Goal: Task Accomplishment & Management: Complete application form

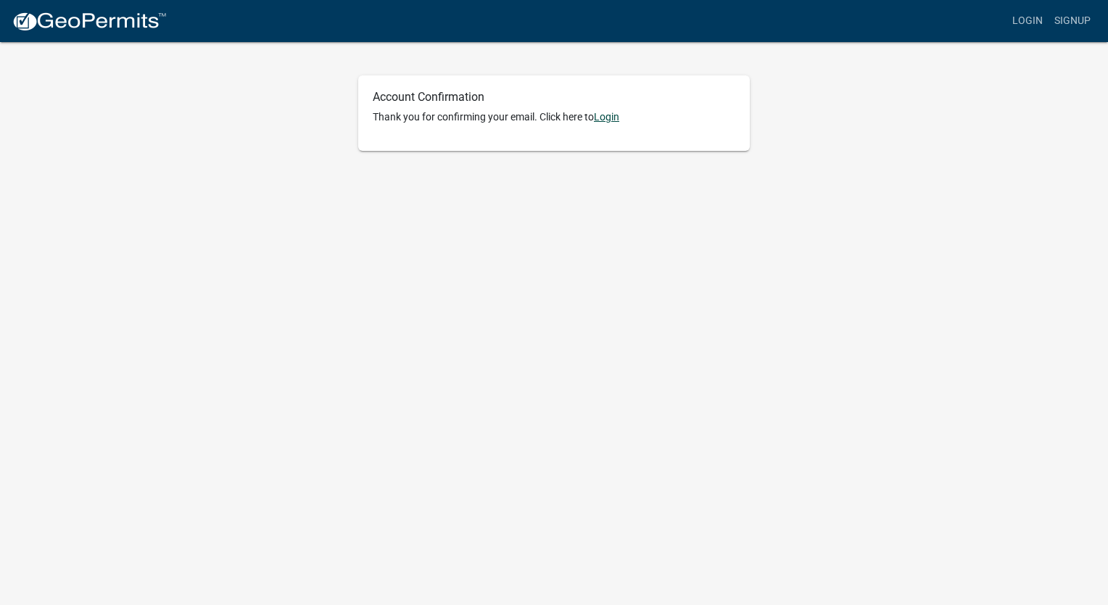
click at [609, 117] on link "Login" at bounding box center [606, 117] width 25 height 12
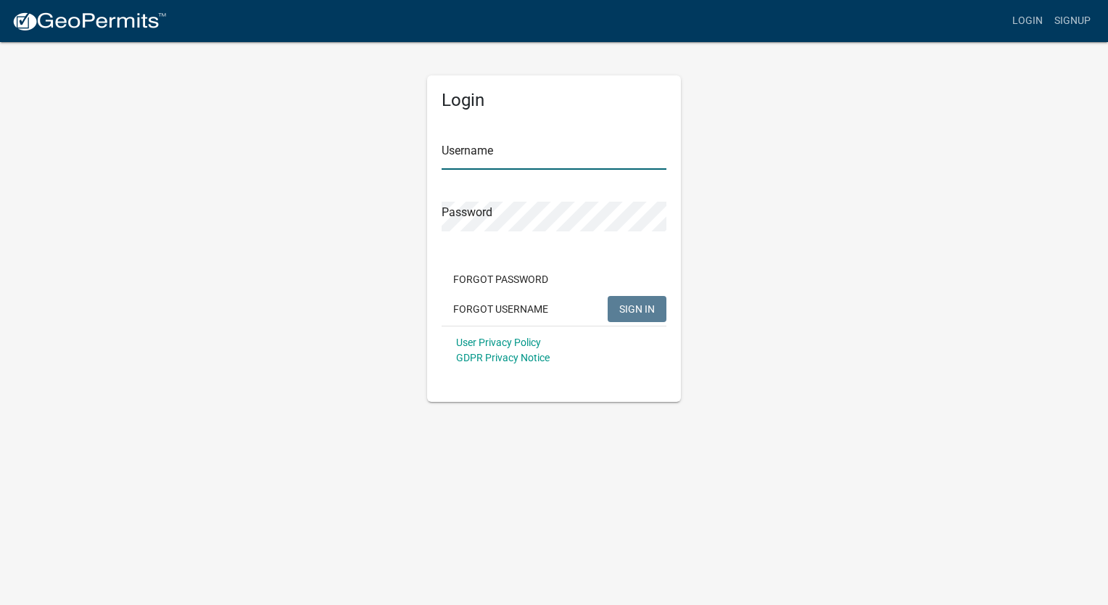
click at [496, 156] on input "Username" at bounding box center [554, 155] width 225 height 30
type input "Phillip2025"
click at [621, 300] on button "SIGN IN" at bounding box center [637, 309] width 59 height 26
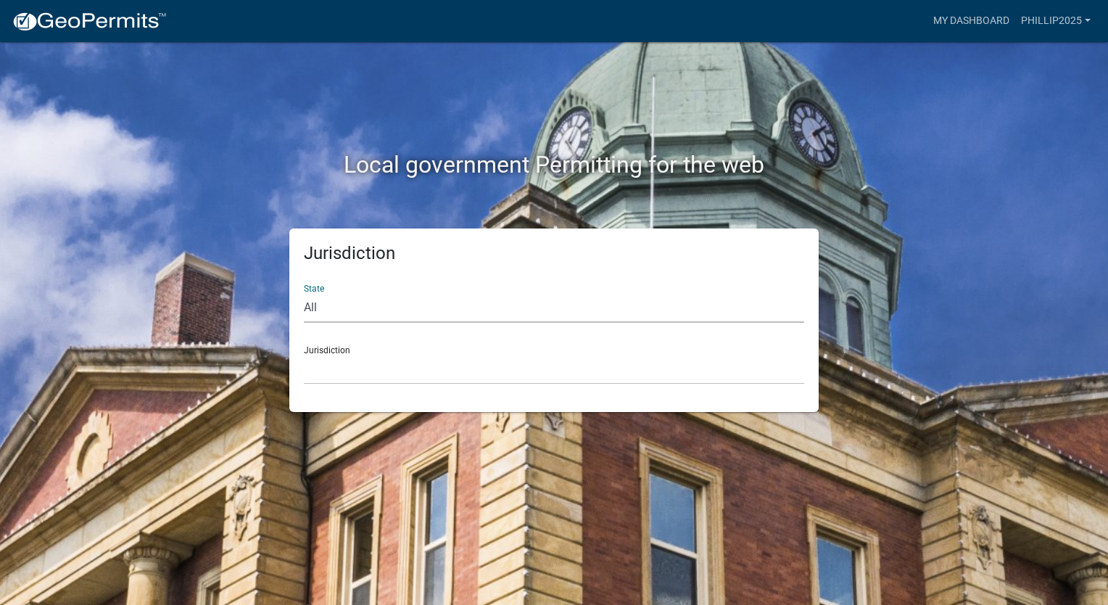
click at [345, 304] on select "All Colorado Georgia Indiana Iowa Kansas Minnesota Ohio South Carolina Wisconsin" at bounding box center [554, 308] width 500 height 30
select select "South Carolina"
click at [304, 293] on select "All Colorado Georgia Indiana Iowa Kansas Minnesota Ohio South Carolina Wisconsin" at bounding box center [554, 308] width 500 height 30
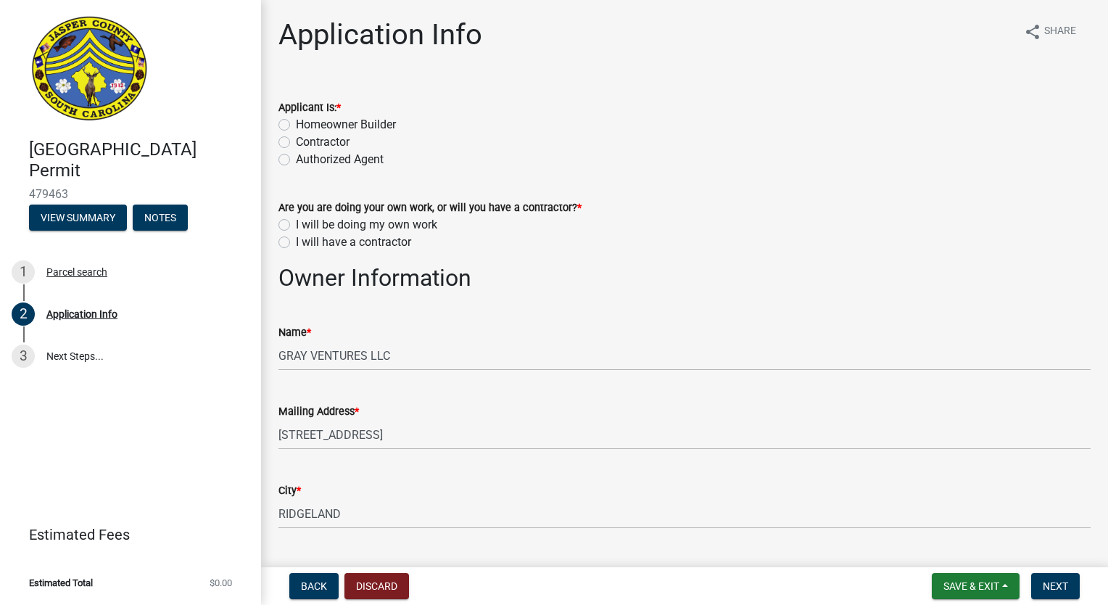
click at [296, 162] on label "Authorized Agent" at bounding box center [340, 159] width 88 height 17
click at [296, 160] on input "Authorized Agent" at bounding box center [300, 155] width 9 height 9
radio input "true"
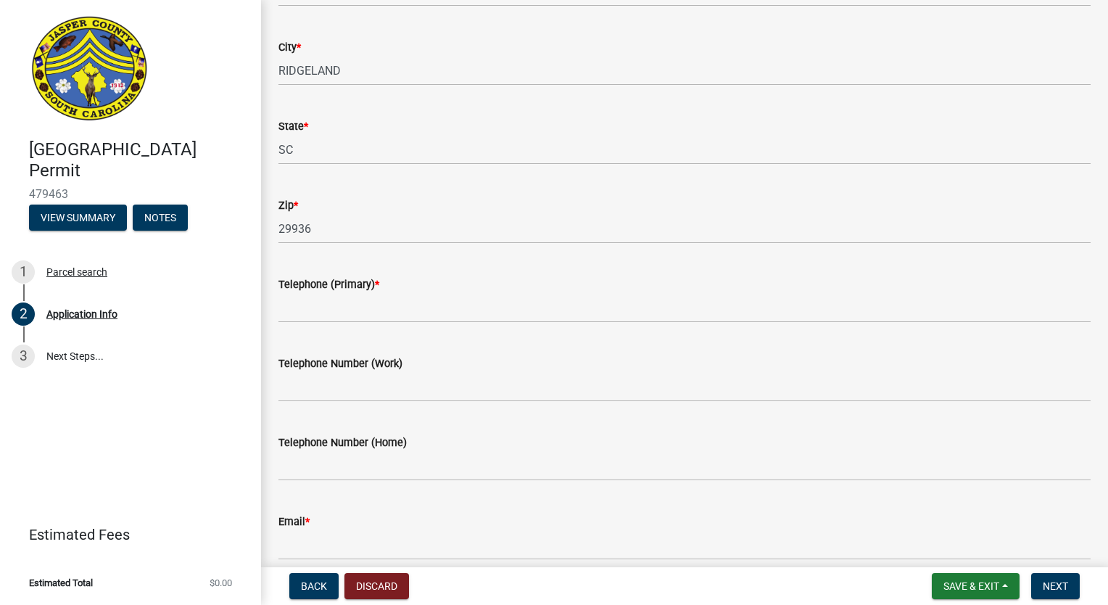
scroll to position [363, 0]
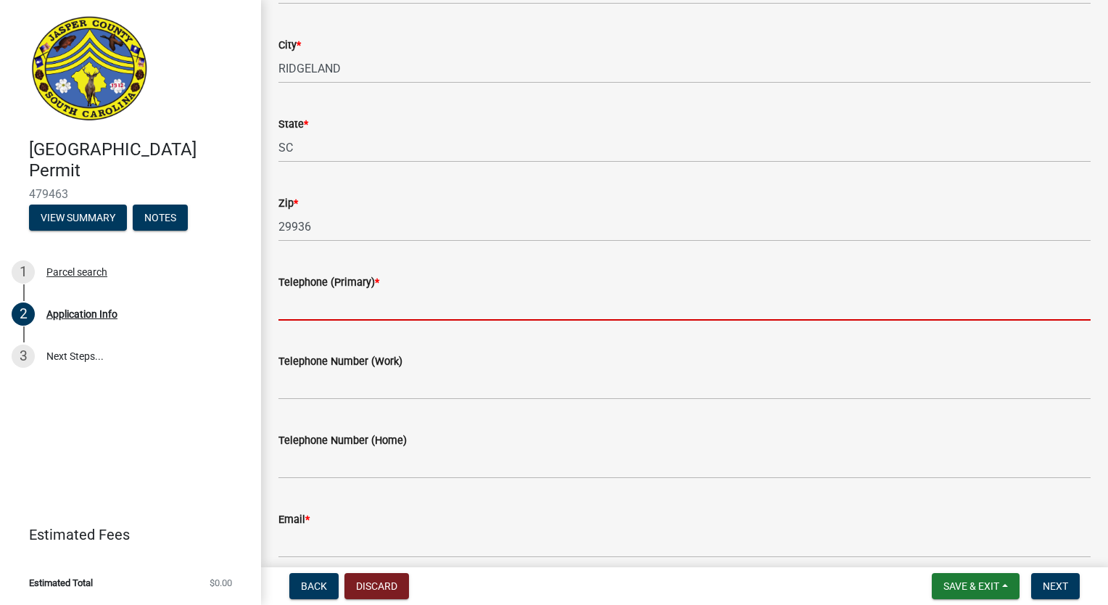
click at [318, 312] on input "Telephone (Primary) *" at bounding box center [684, 306] width 812 height 30
type input "8432950934"
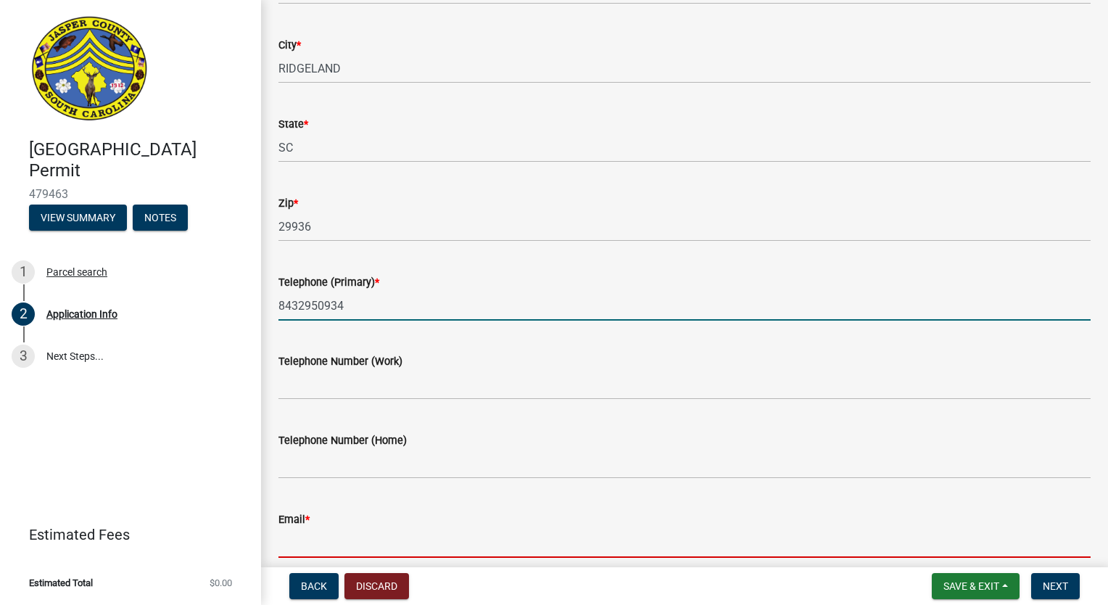
type input "[PERSON_NAME][EMAIL_ADDRESS][DOMAIN_NAME]"
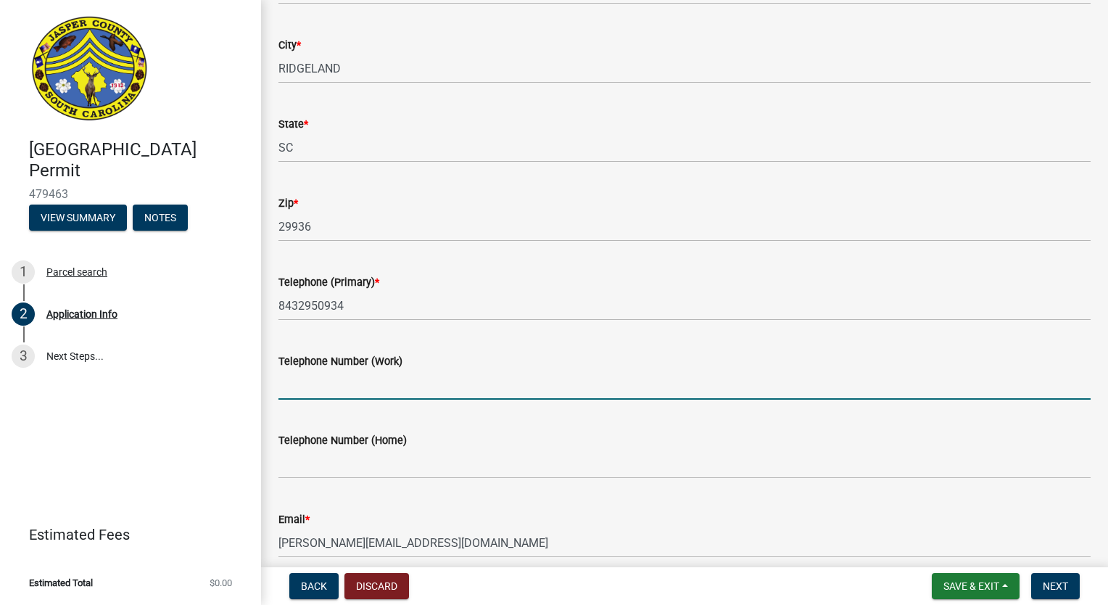
click at [328, 384] on input "Telephone Number (Work)" at bounding box center [684, 385] width 812 height 30
type input "8432950934"
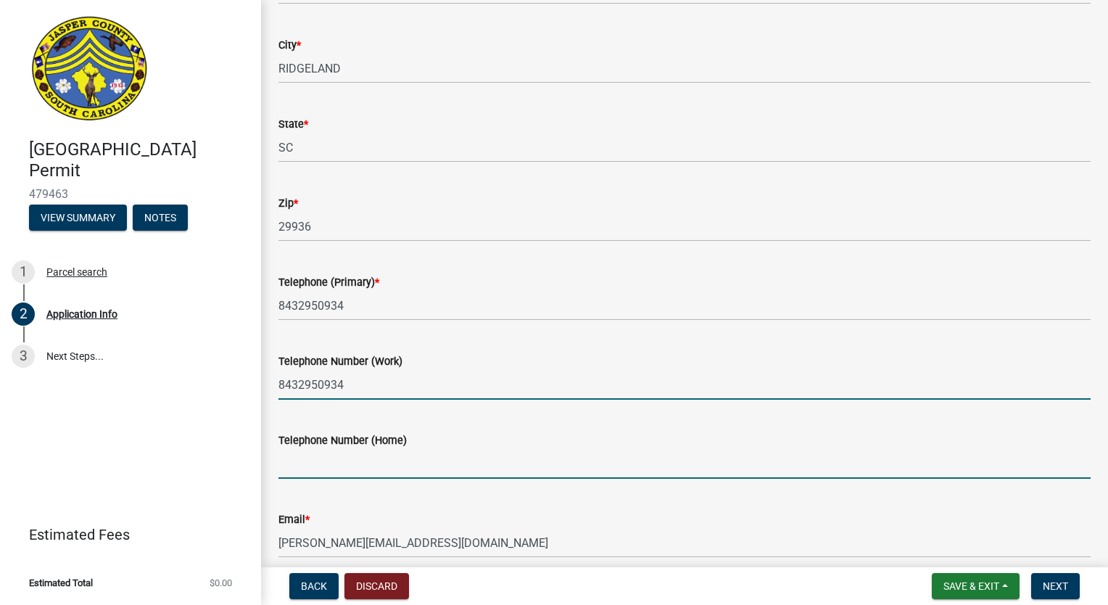
click at [320, 465] on input "Telephone Number (Home)" at bounding box center [684, 464] width 812 height 30
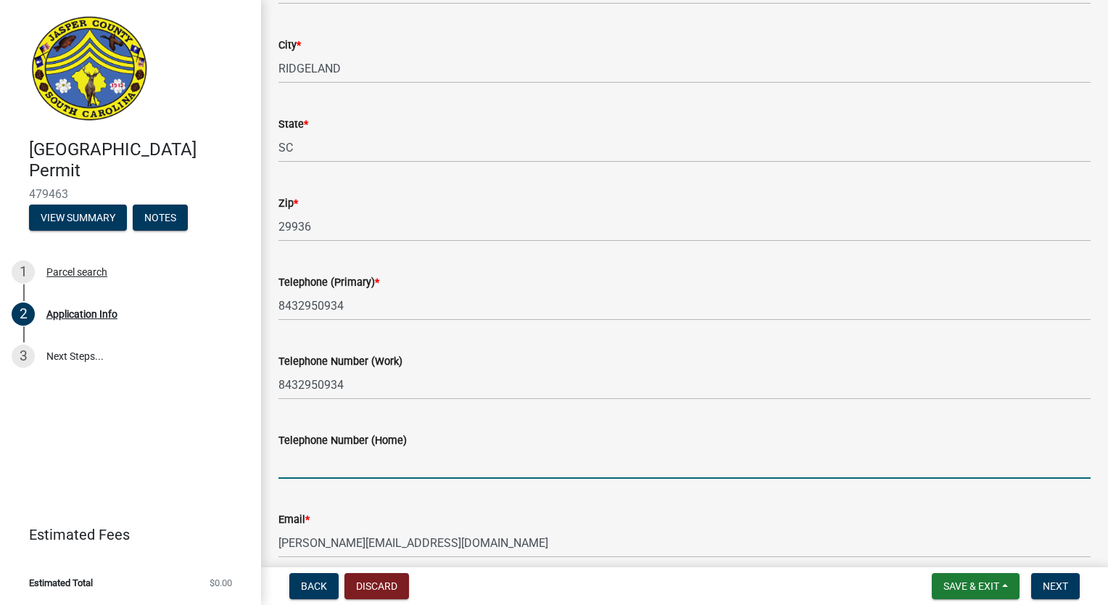
type input "8432950934"
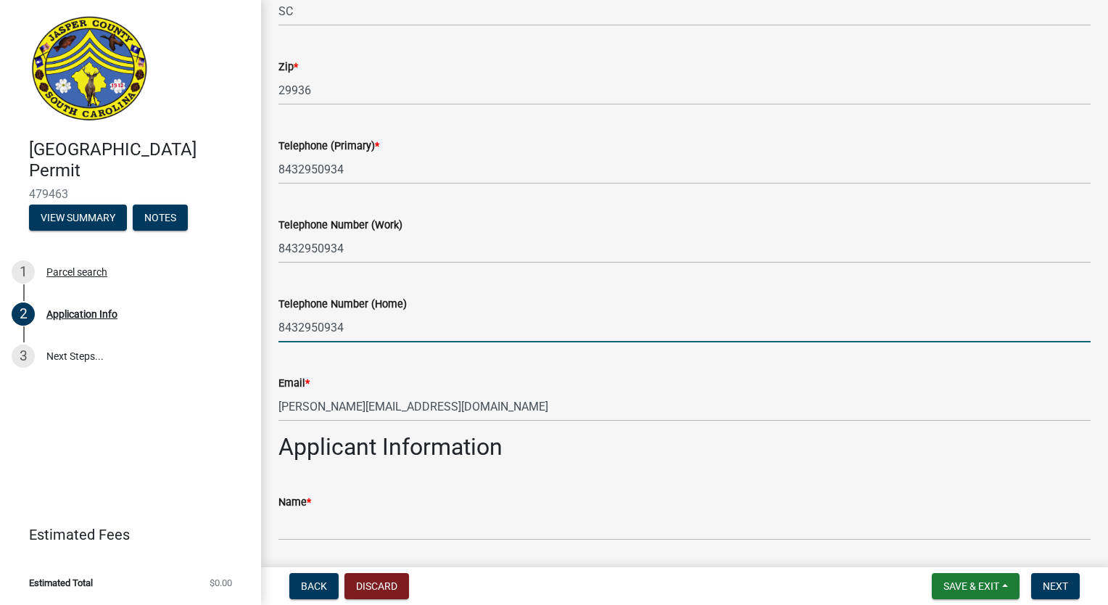
scroll to position [580, 0]
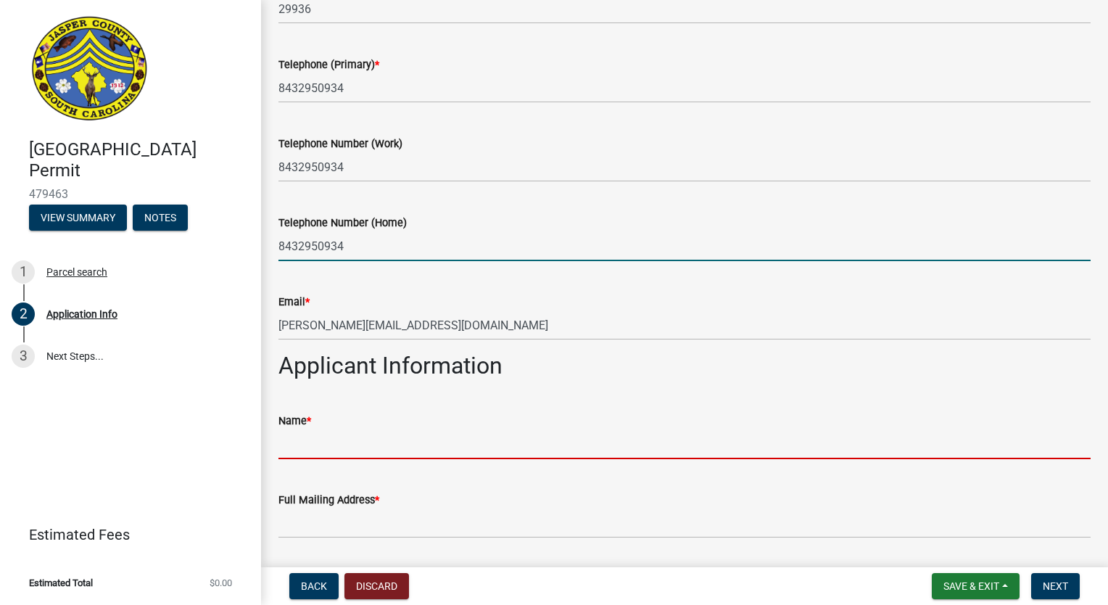
click at [331, 444] on input "Name *" at bounding box center [684, 444] width 812 height 30
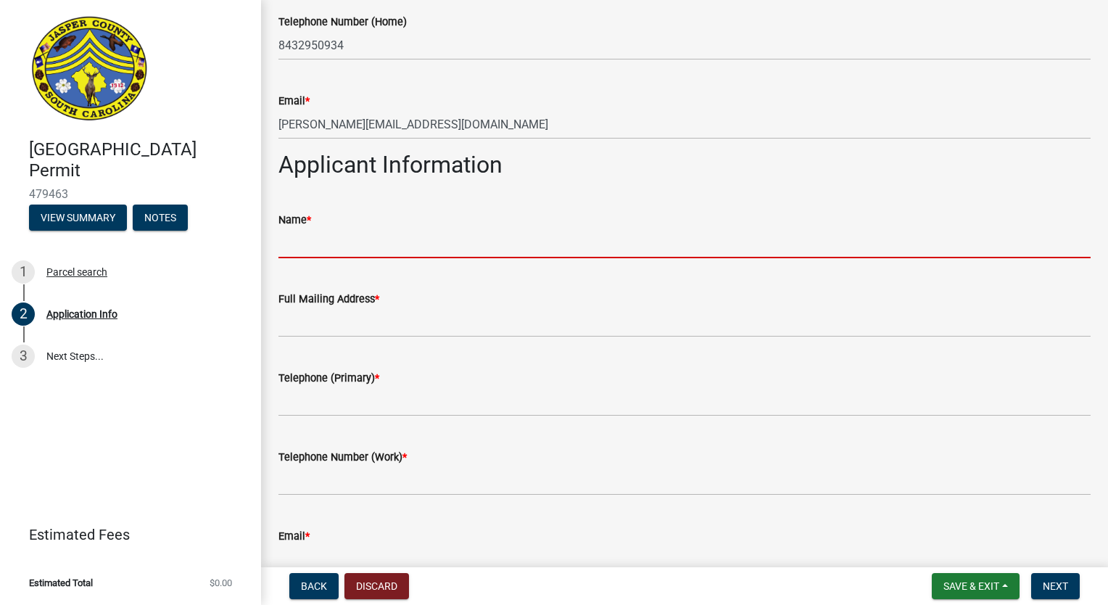
scroll to position [870, 0]
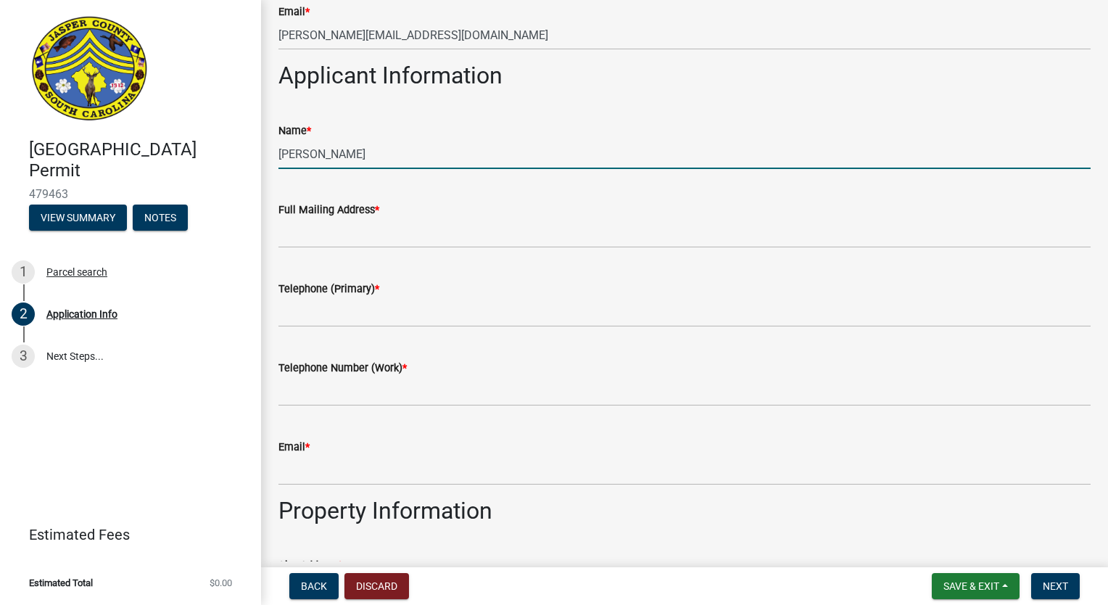
type input "[PERSON_NAME]"
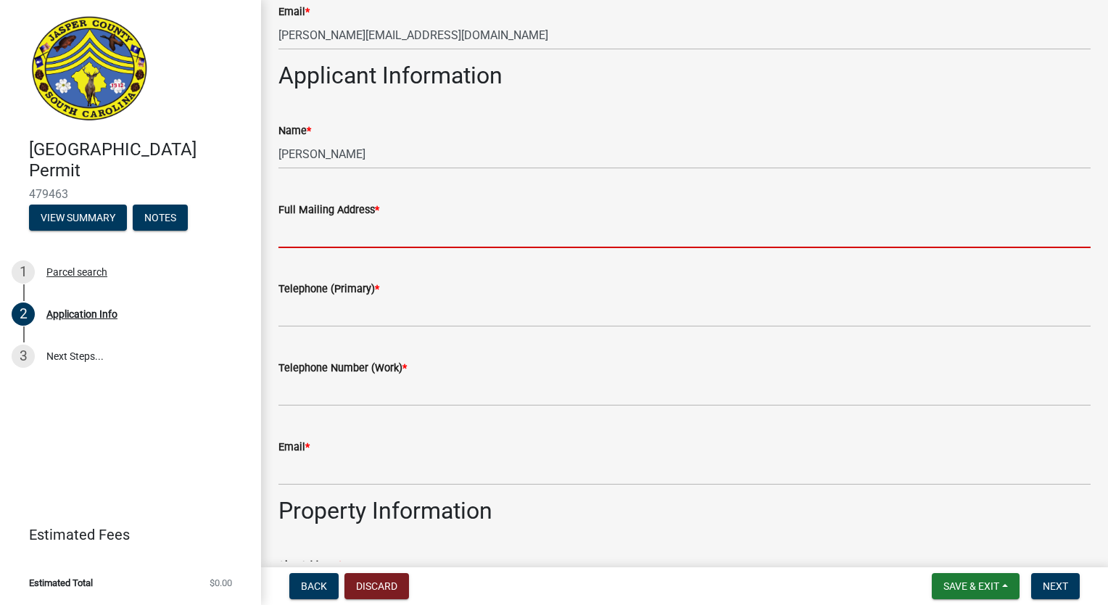
click at [349, 228] on input "Full Mailing Address *" at bounding box center [684, 233] width 812 height 30
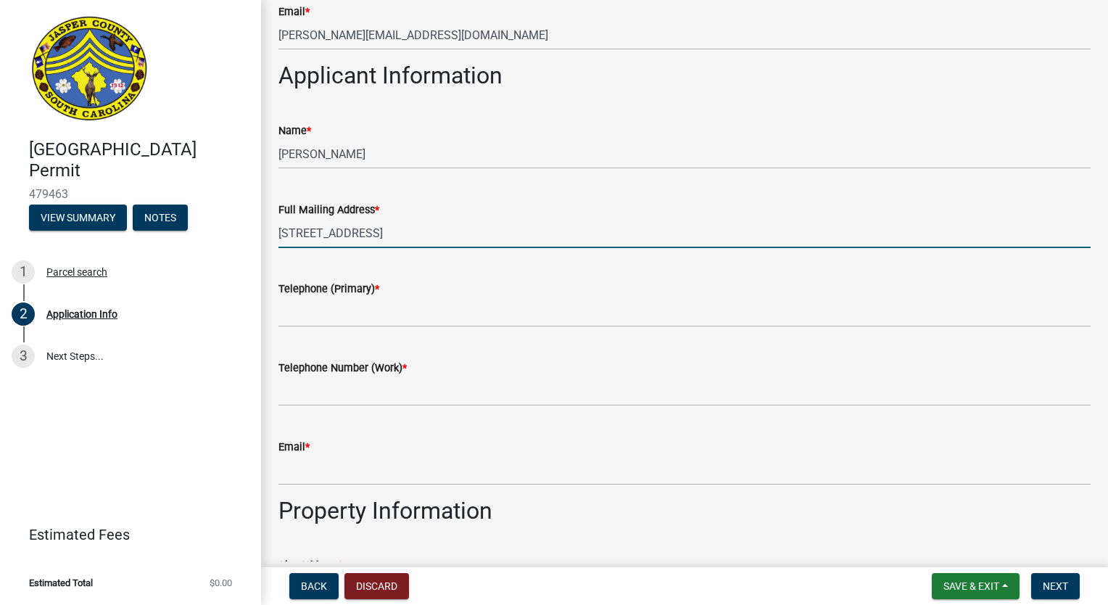
type input "[STREET_ADDRESS]"
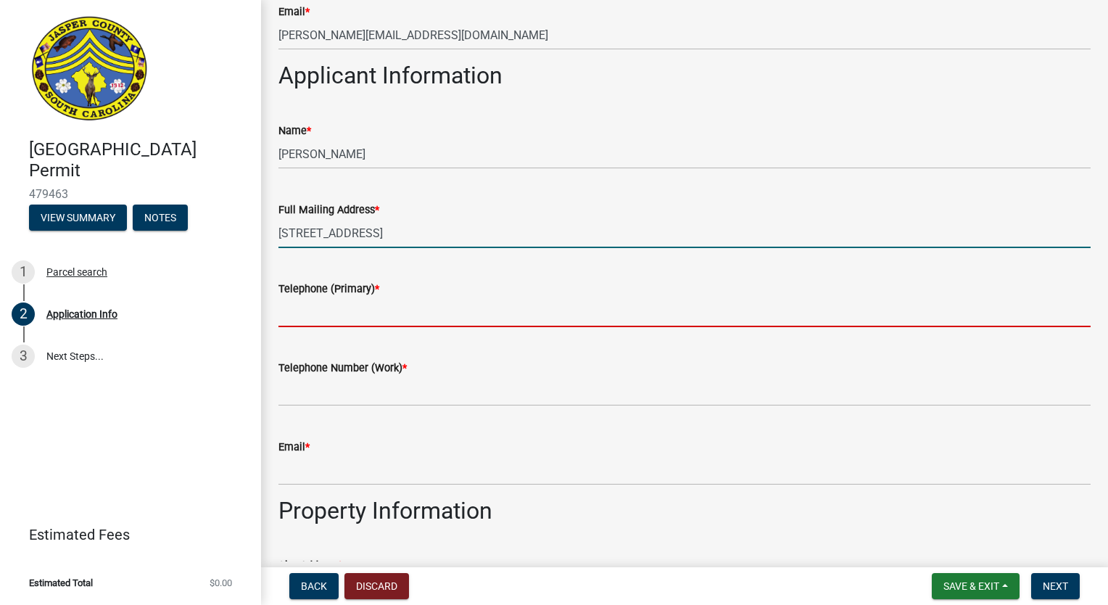
click at [299, 323] on input "Telephone (Primary) *" at bounding box center [684, 312] width 812 height 30
type input "8432950934"
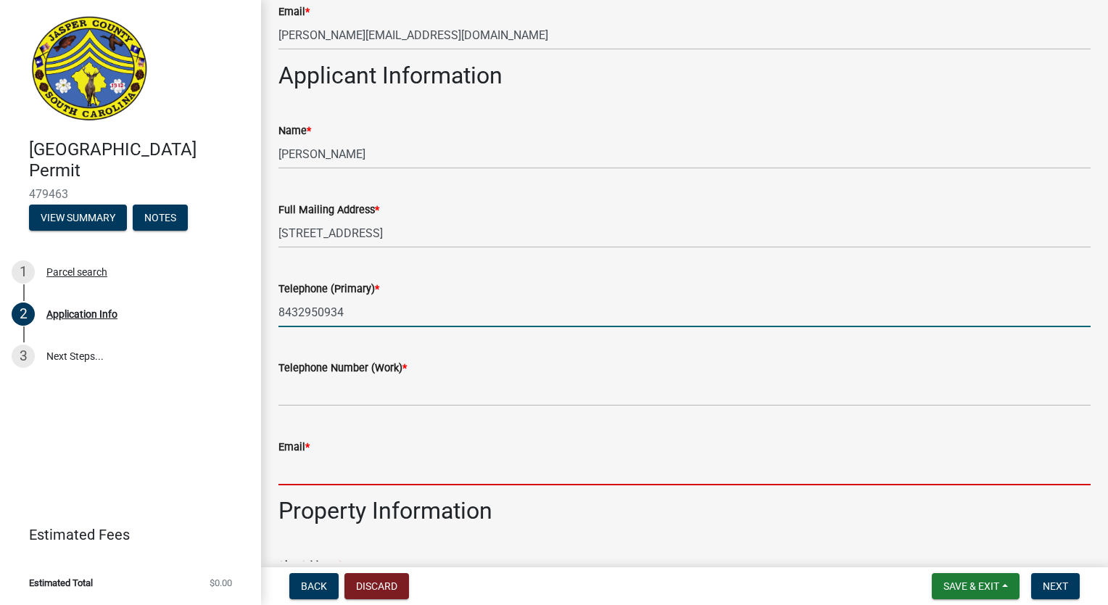
type input "[PERSON_NAME][EMAIL_ADDRESS][DOMAIN_NAME]"
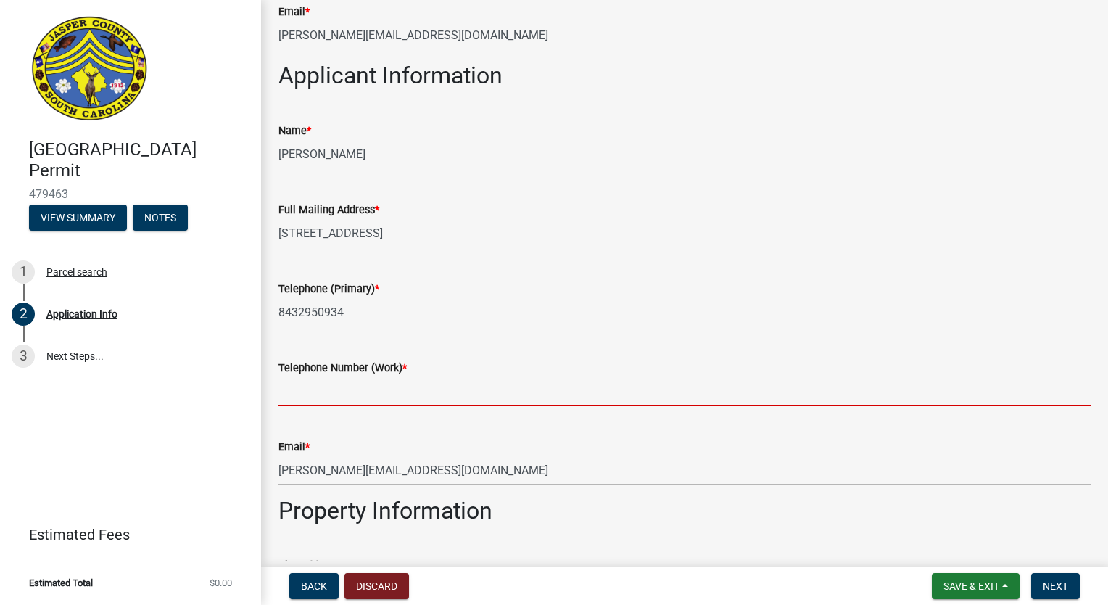
click at [326, 392] on input "Telephone Number (Work) *" at bounding box center [684, 391] width 812 height 30
type input "8432950934"
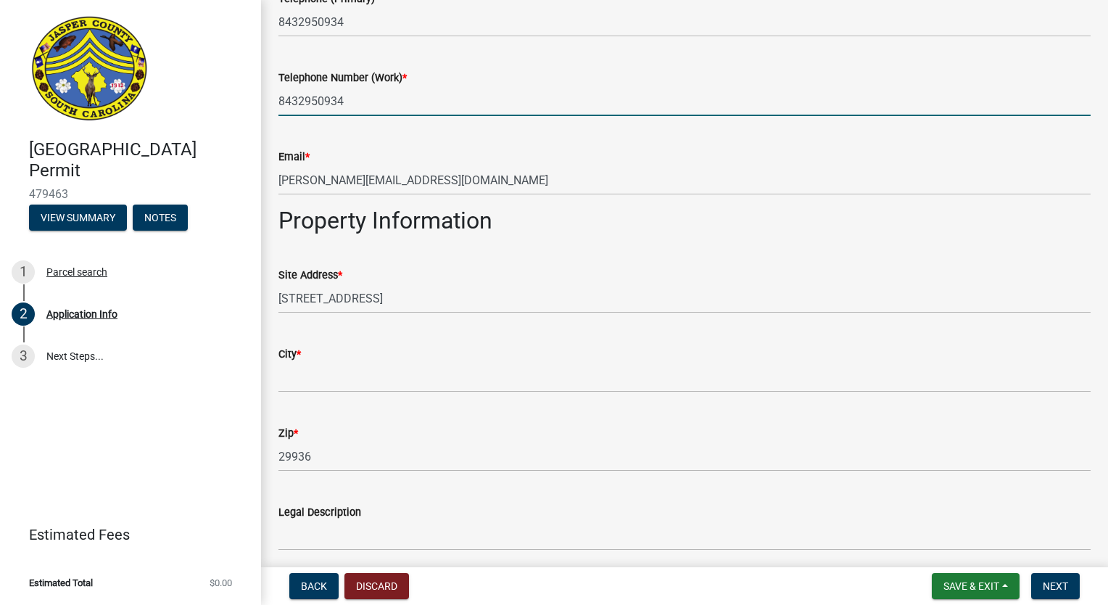
scroll to position [1305, 0]
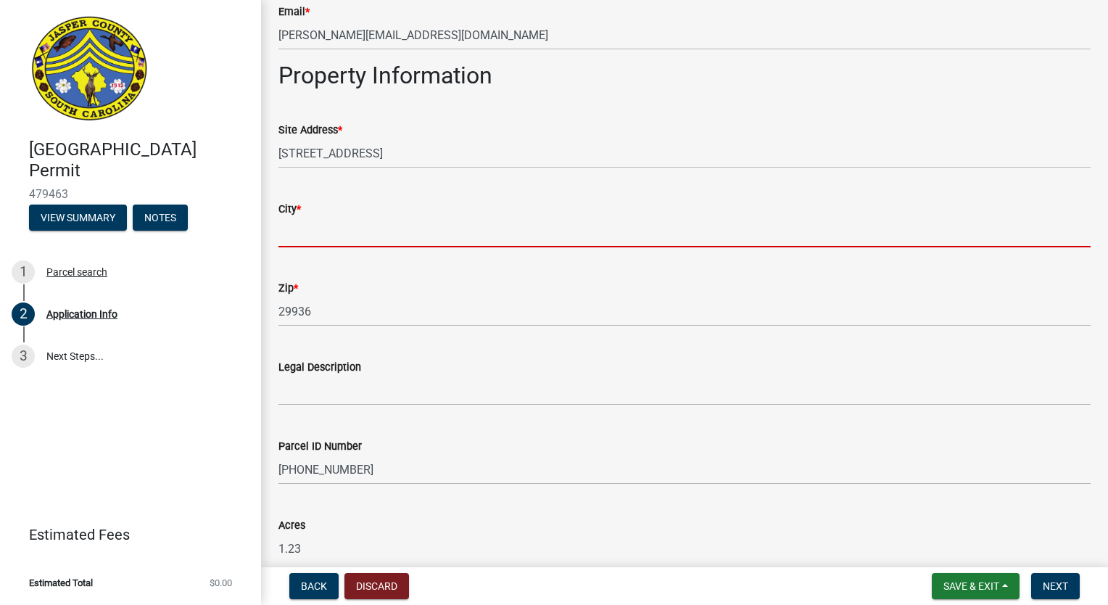
click at [319, 236] on input "City *" at bounding box center [684, 233] width 812 height 30
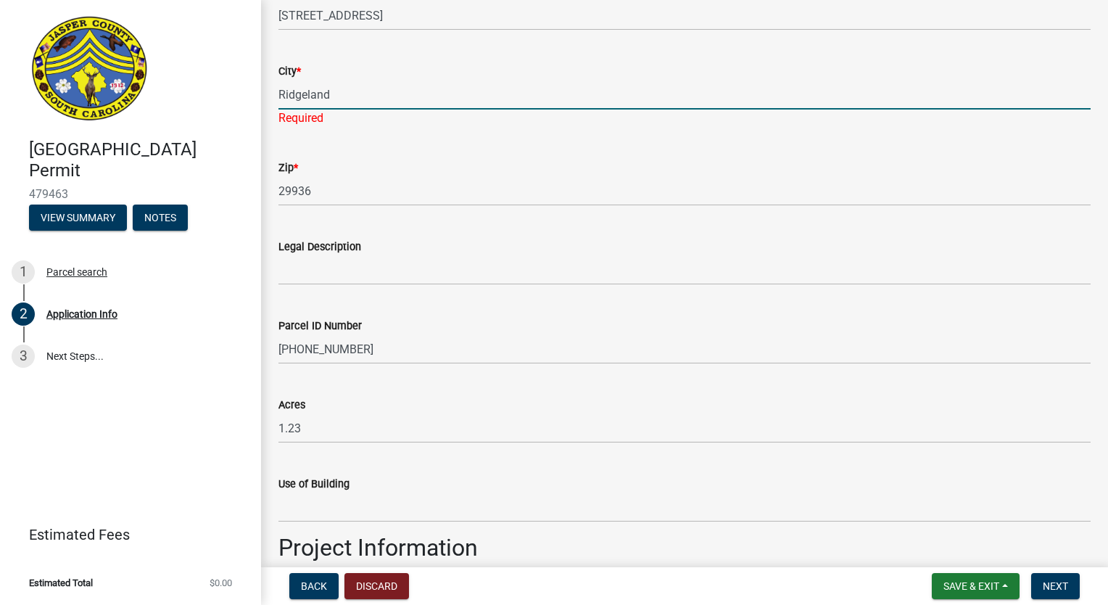
scroll to position [1450, 0]
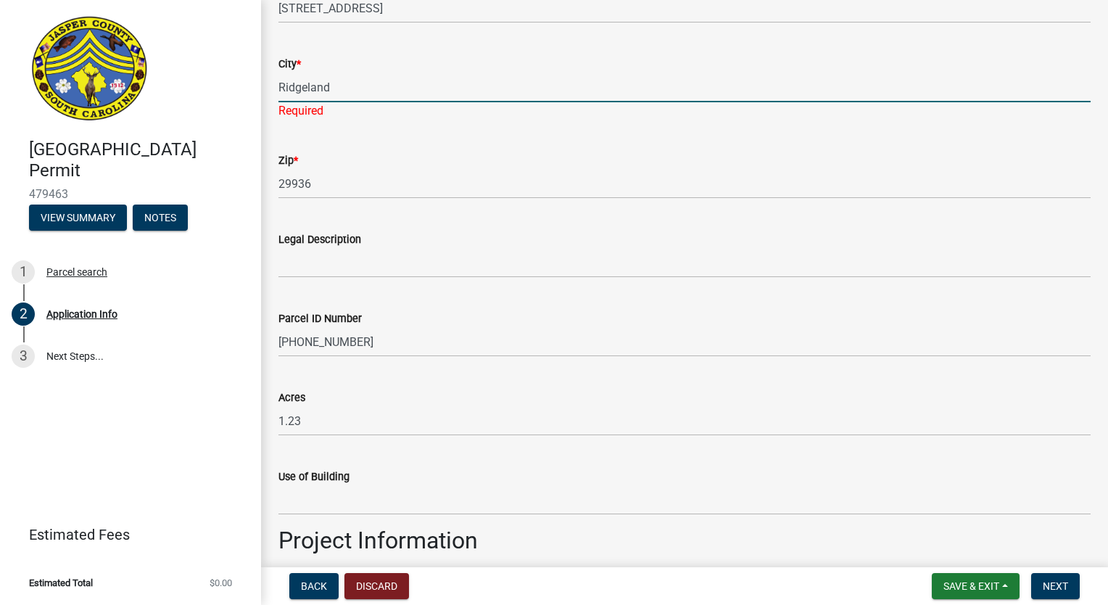
type input "Ridgeland"
click at [331, 254] on input "Legal Description" at bounding box center [684, 263] width 812 height 30
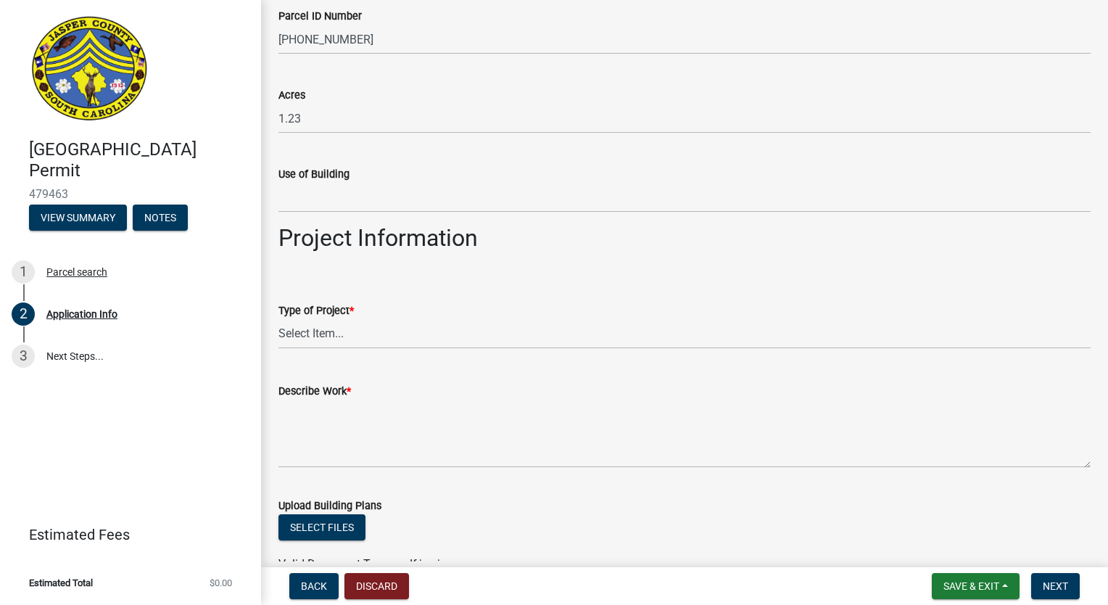
scroll to position [1740, 0]
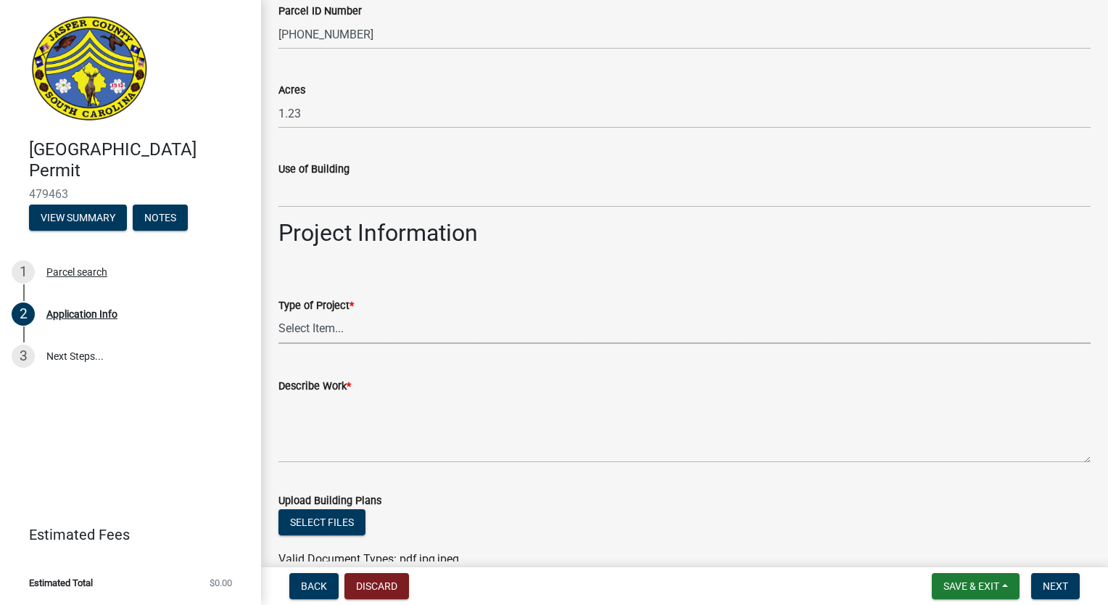
click at [332, 326] on select "Select Item... Construction Trailer/Shipping Container Residential Demolition C…" at bounding box center [684, 329] width 812 height 30
click at [278, 314] on select "Select Item... Construction Trailer/Shipping Container Residential Demolition C…" at bounding box center [684, 329] width 812 height 30
select select "6570ce79-212e-4c42-b64f-f74b85e12671"
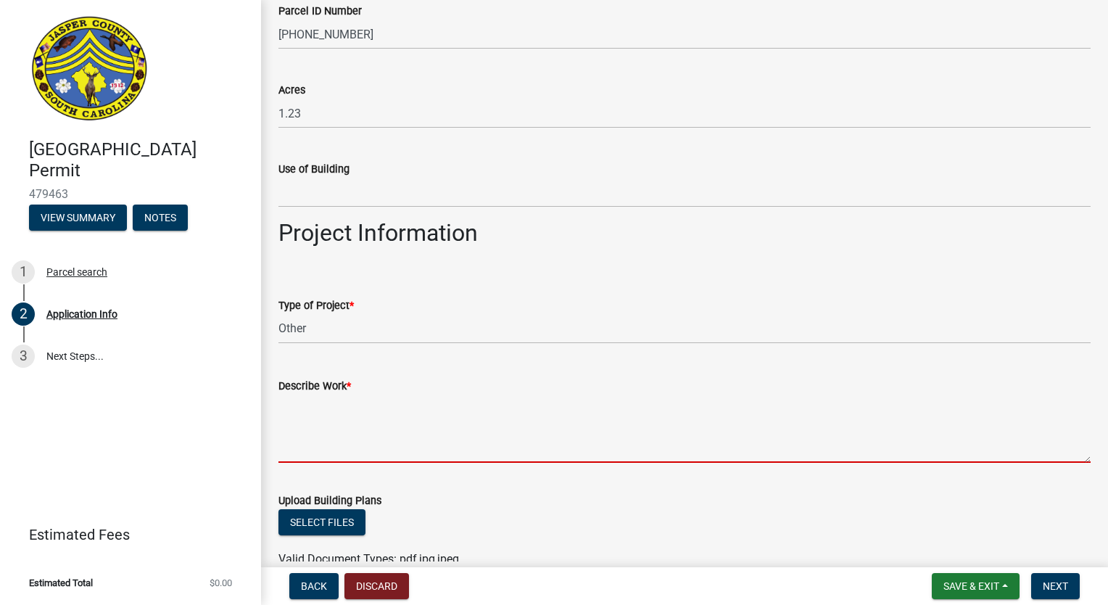
click at [313, 433] on textarea "Describe Work *" at bounding box center [684, 428] width 812 height 68
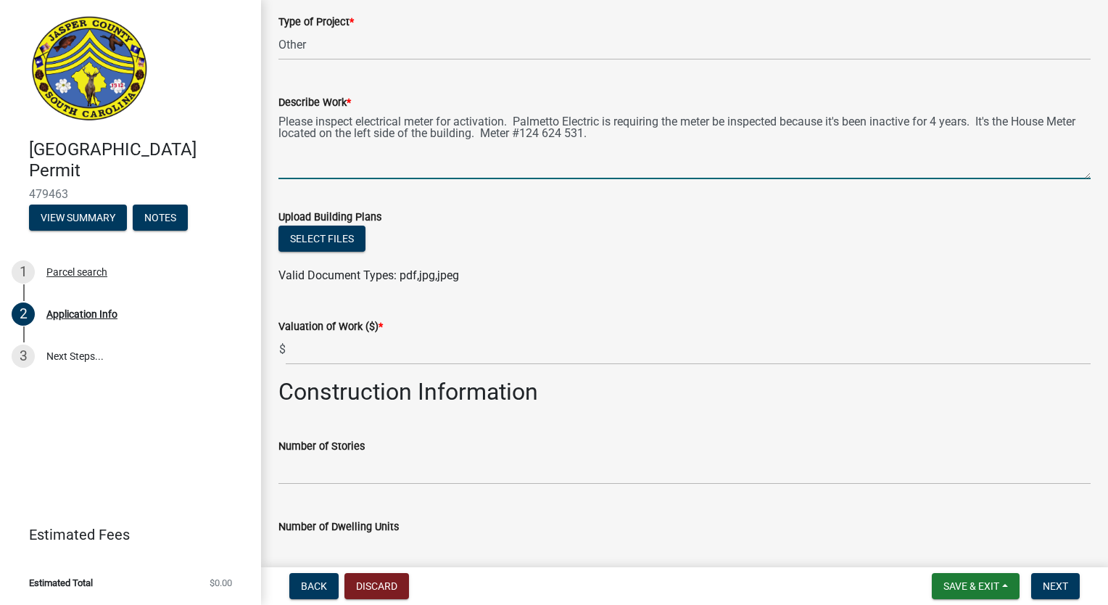
scroll to position [2030, 0]
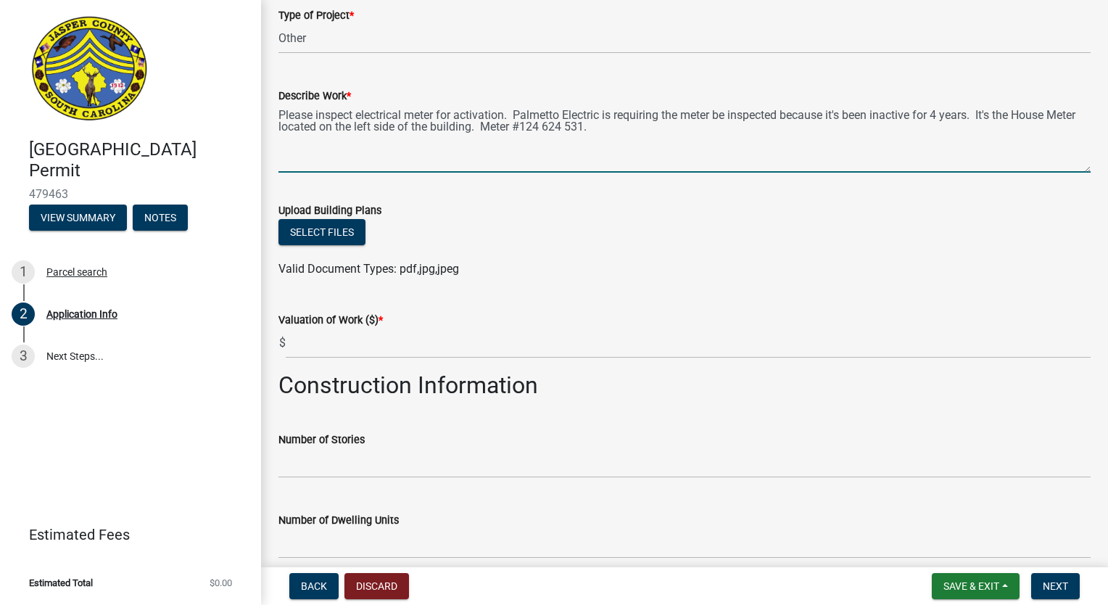
type textarea "Please inspect electrical meter for activation. Palmetto Electric is requiring …"
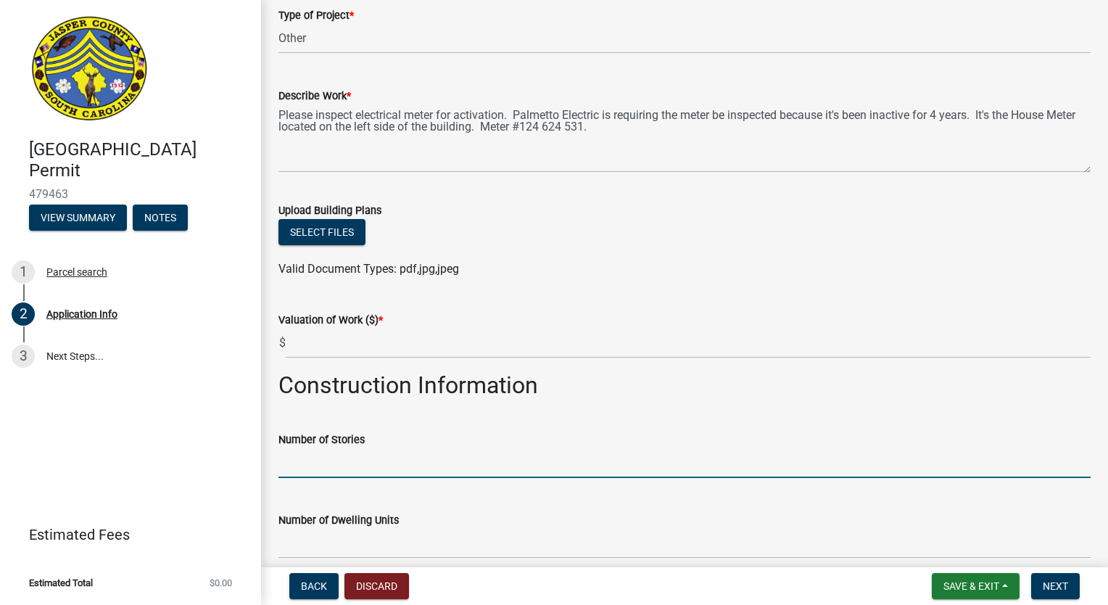
click at [330, 457] on input "text" at bounding box center [684, 463] width 812 height 30
type input "1"
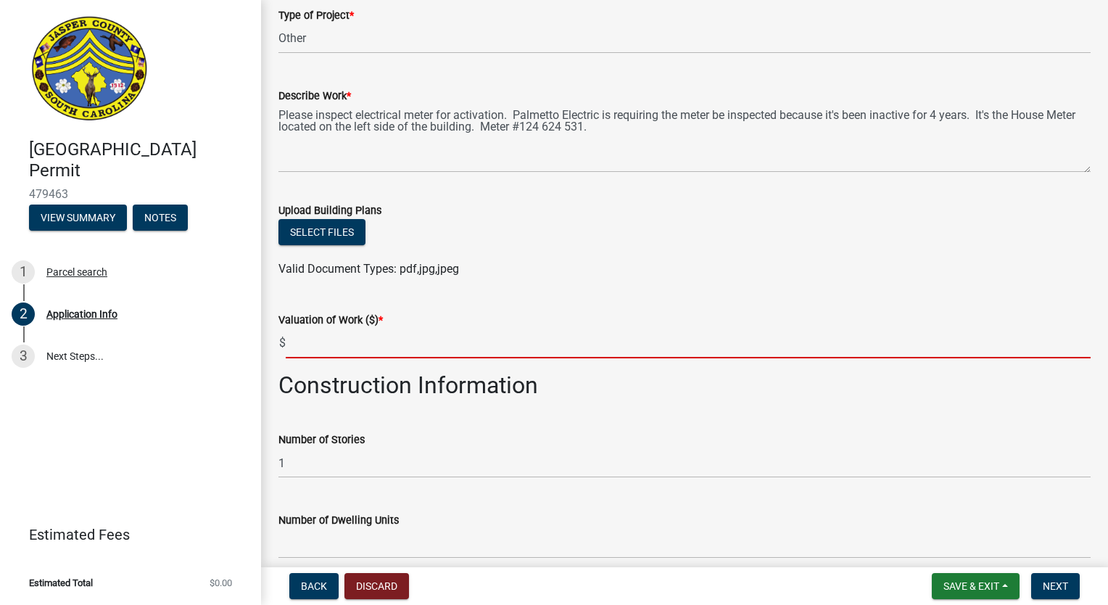
click at [318, 345] on input "text" at bounding box center [688, 343] width 805 height 30
type input "$"
click at [318, 345] on input "200" at bounding box center [688, 343] width 805 height 30
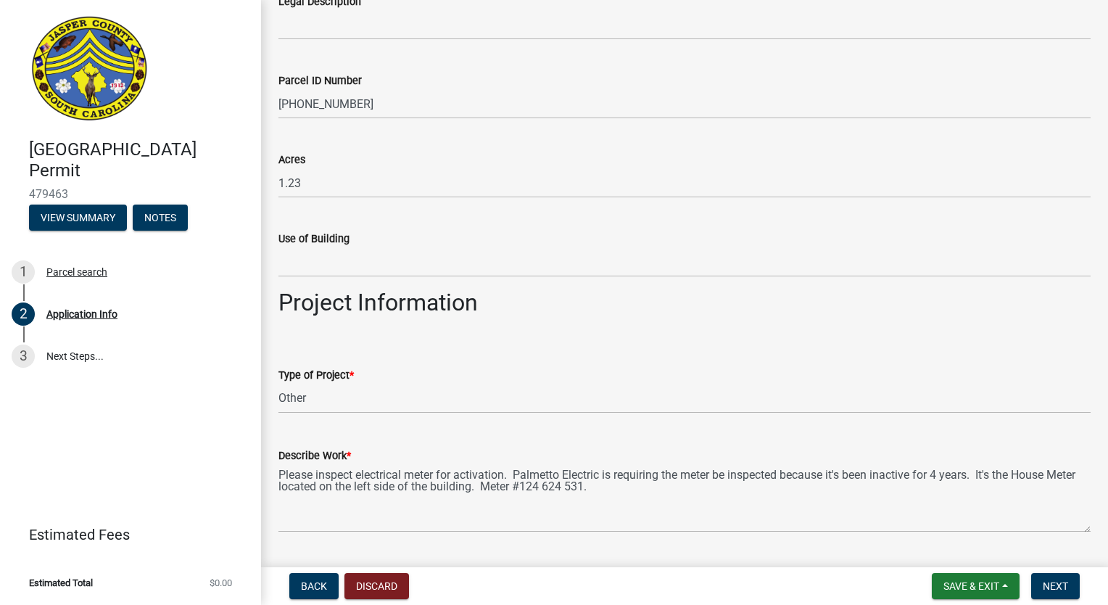
scroll to position [1653, 0]
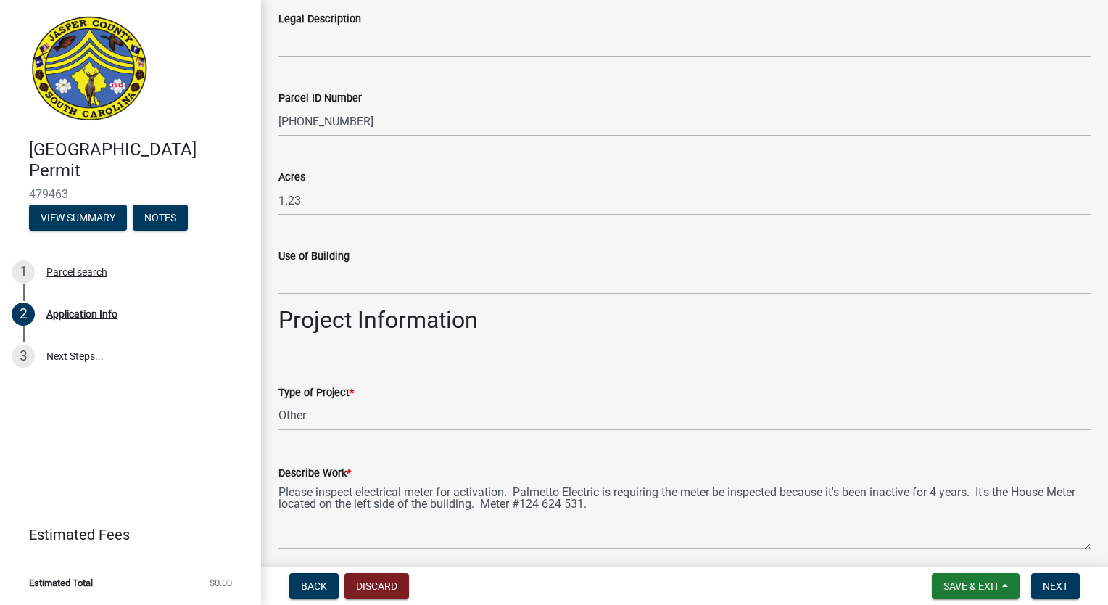
type input "200"
click at [323, 274] on input "Use of Building" at bounding box center [684, 280] width 812 height 30
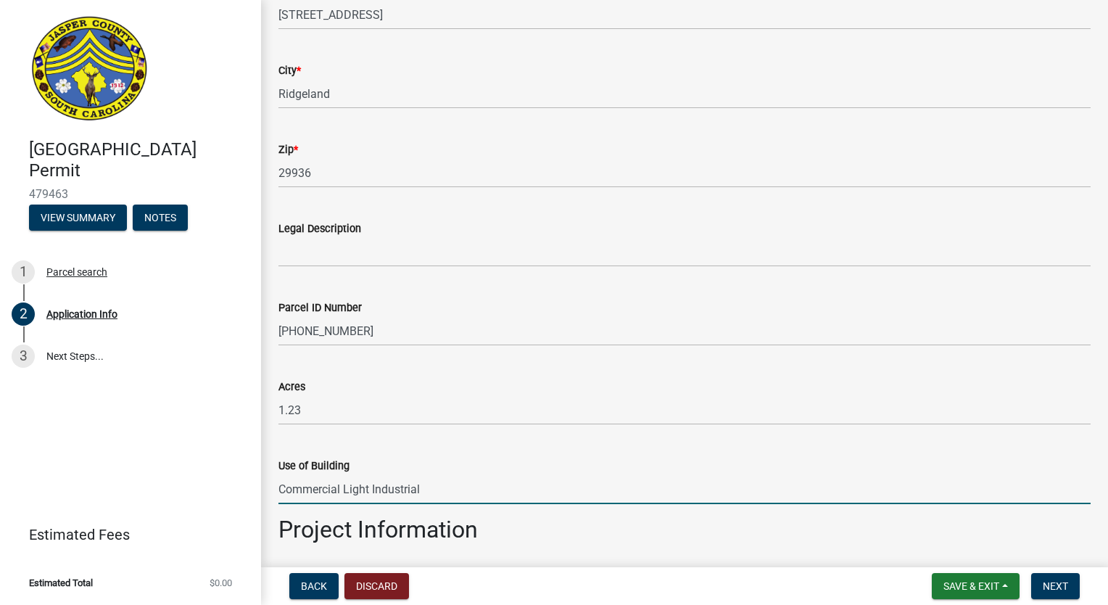
scroll to position [1436, 0]
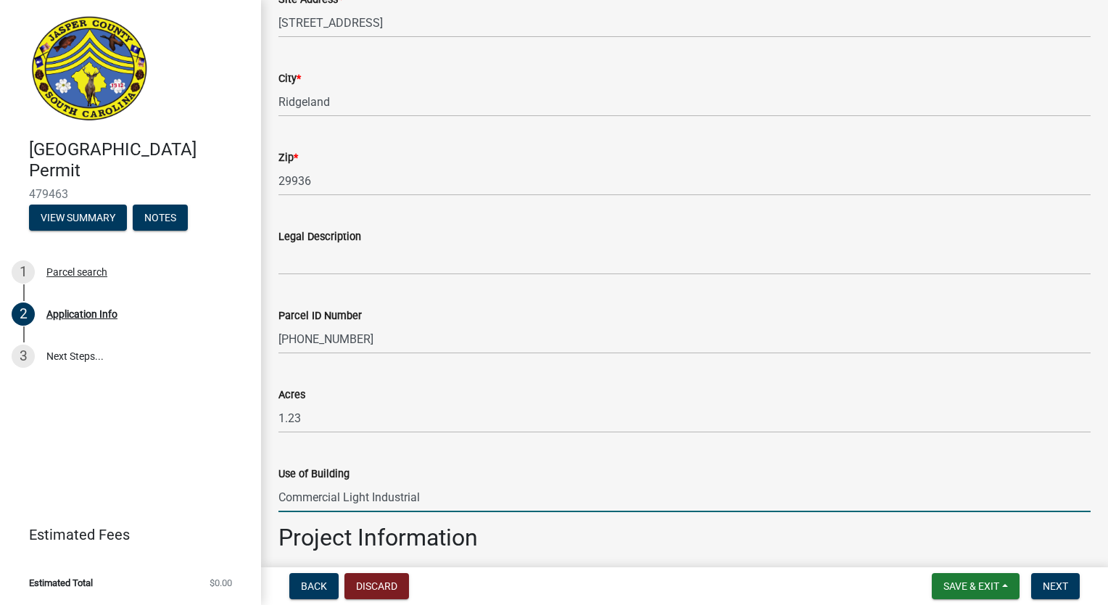
type input "Commercial Light Industrial"
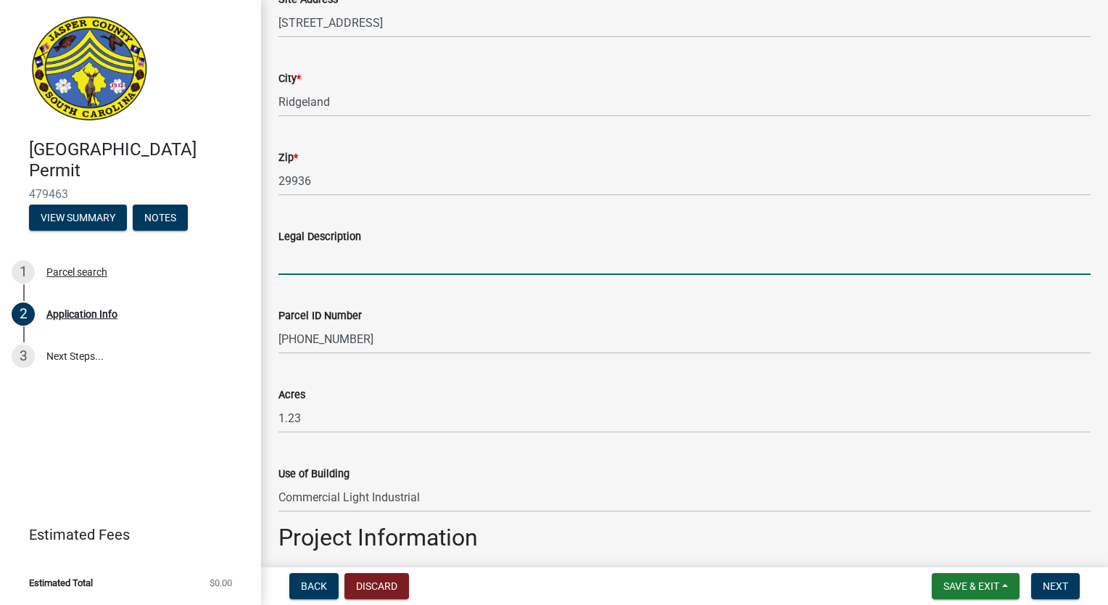
click at [333, 257] on input "Legal Description" at bounding box center [684, 260] width 812 height 30
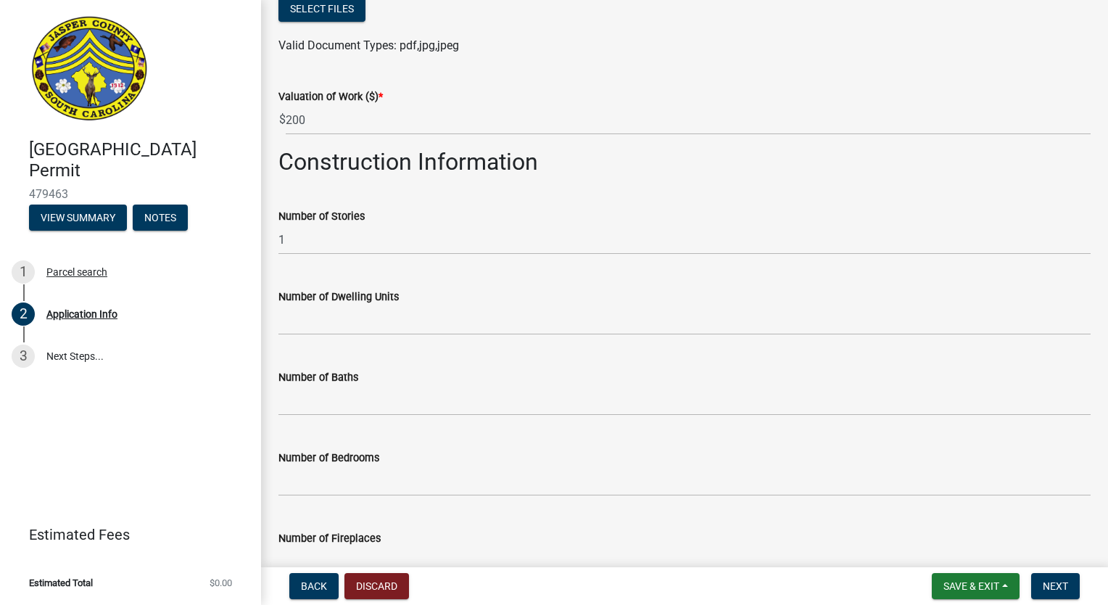
scroll to position [2451, 0]
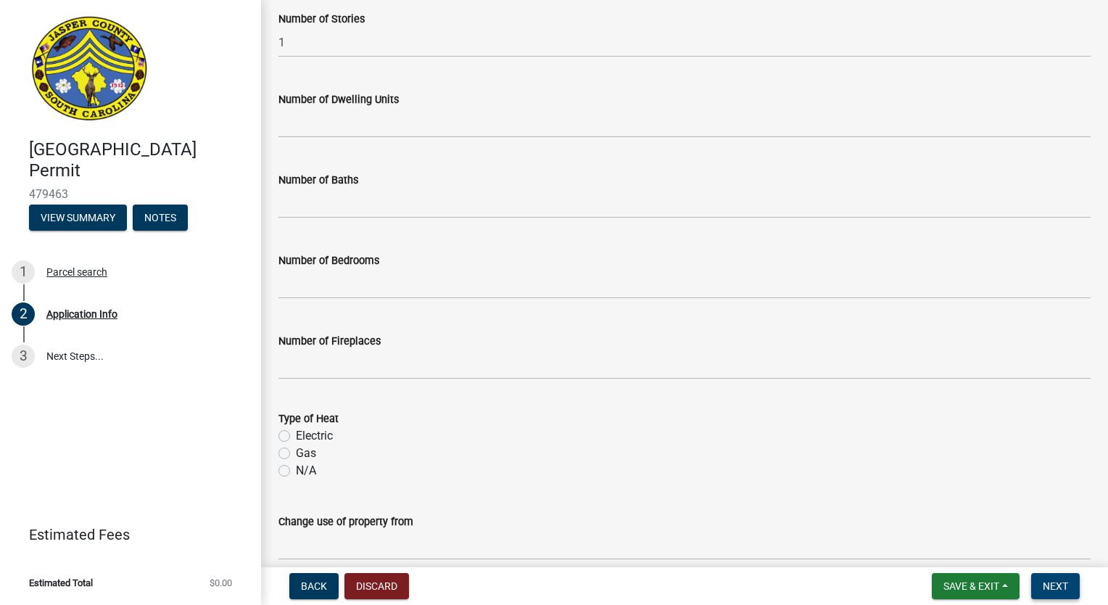
click at [1047, 584] on span "Next" at bounding box center [1055, 586] width 25 height 12
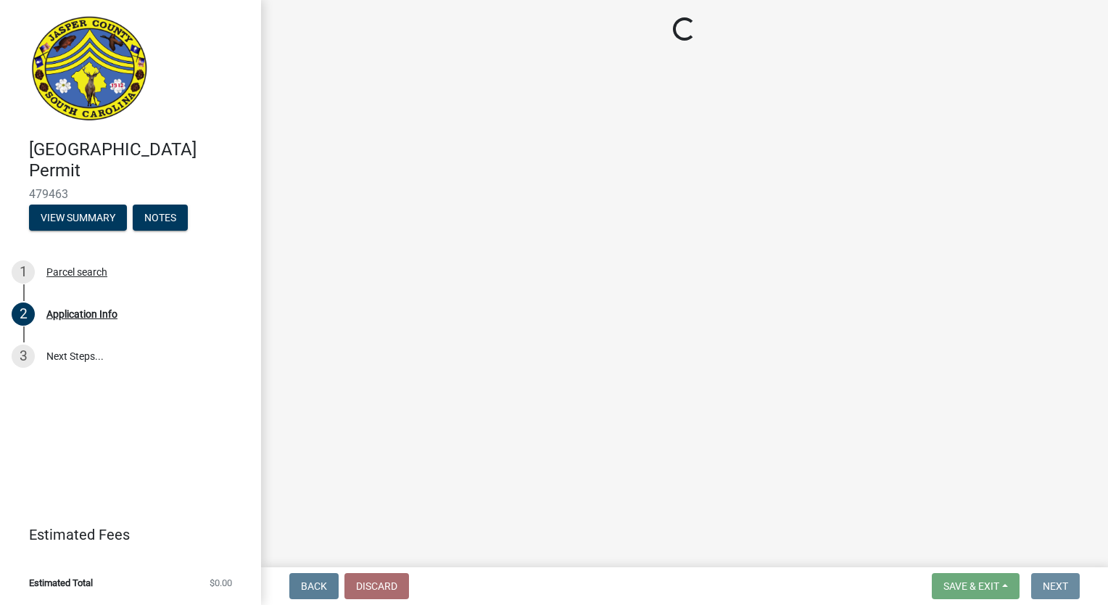
scroll to position [0, 0]
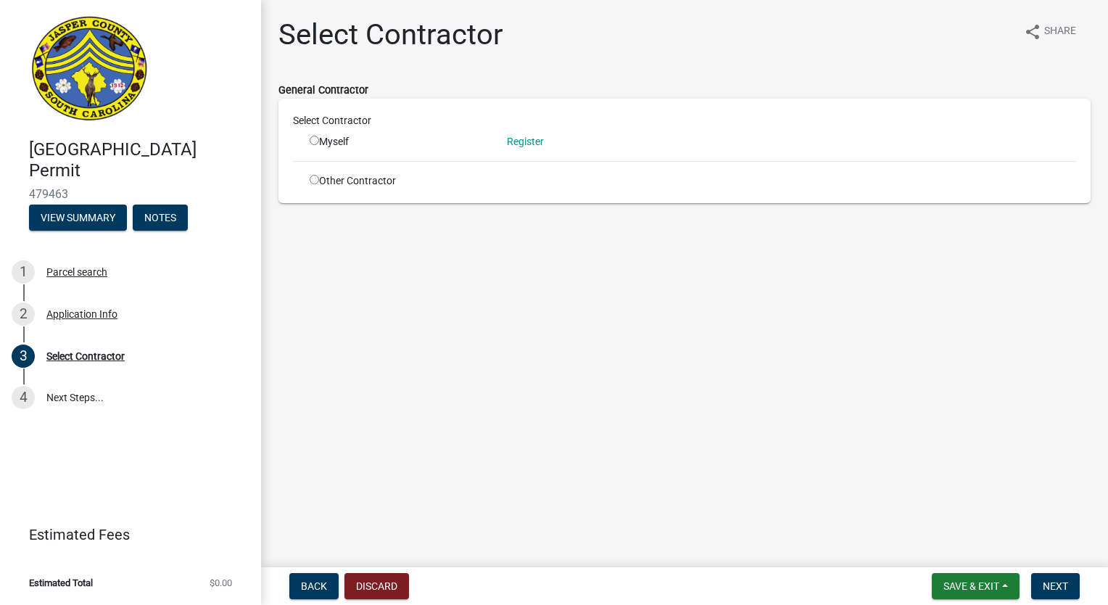
click at [318, 140] on input "radio" at bounding box center [314, 140] width 9 height 9
radio input "true"
click at [1048, 586] on span "Next" at bounding box center [1055, 586] width 25 height 12
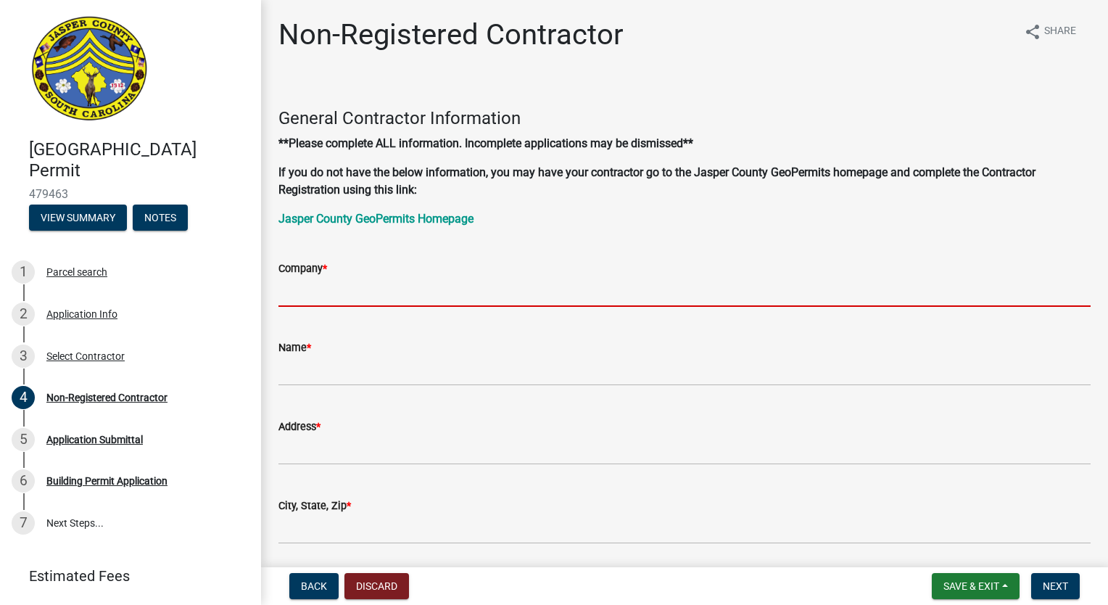
click at [299, 302] on input "Company *" at bounding box center [684, 292] width 812 height 30
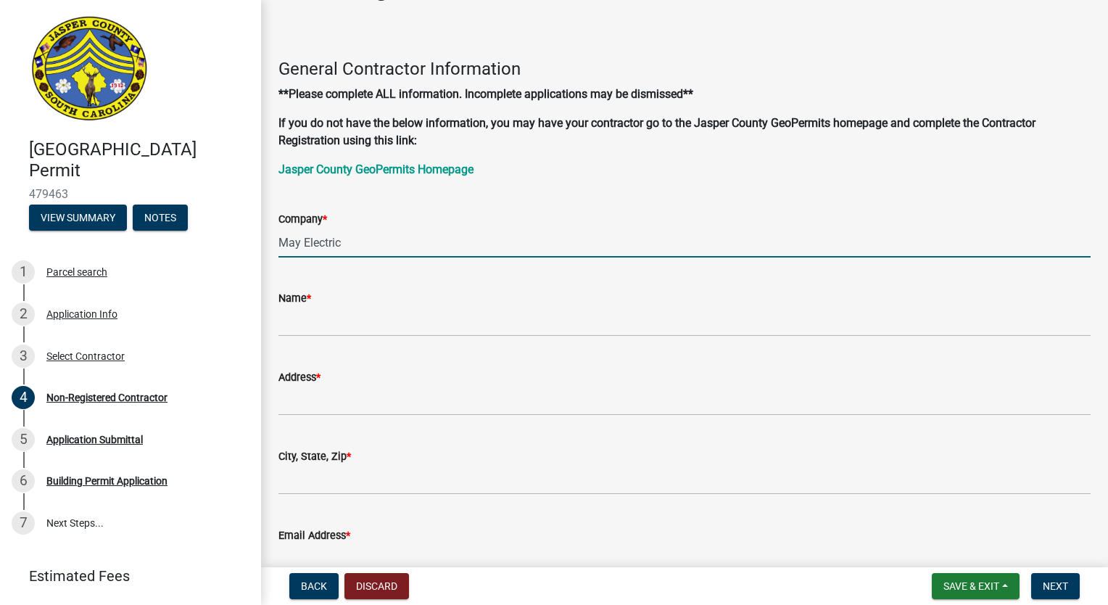
scroll to position [73, 0]
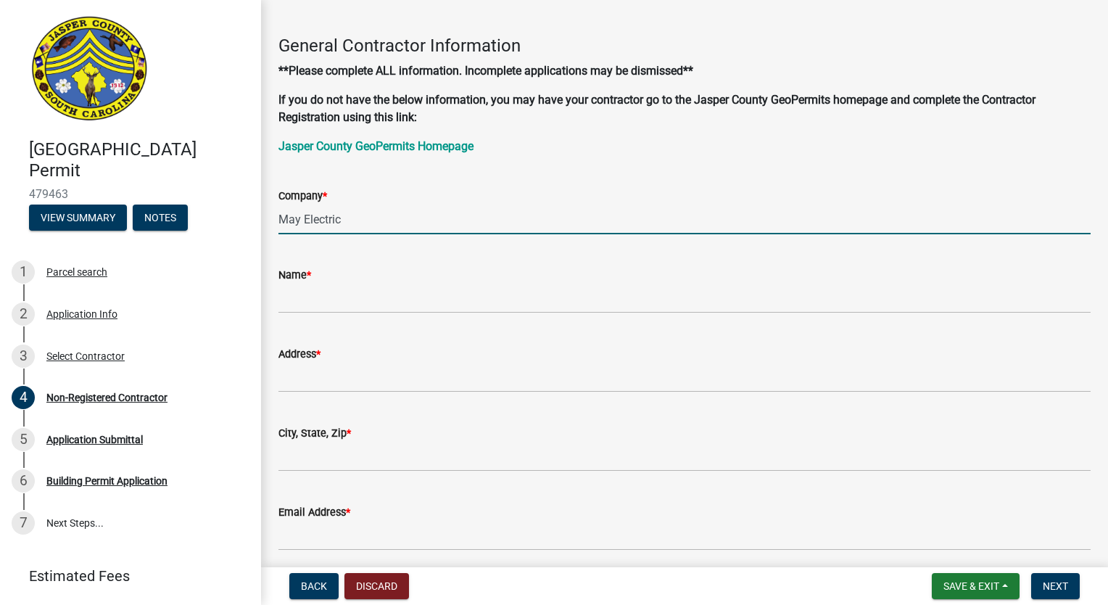
type input "May Electric"
click at [298, 299] on input "Name *" at bounding box center [684, 298] width 812 height 30
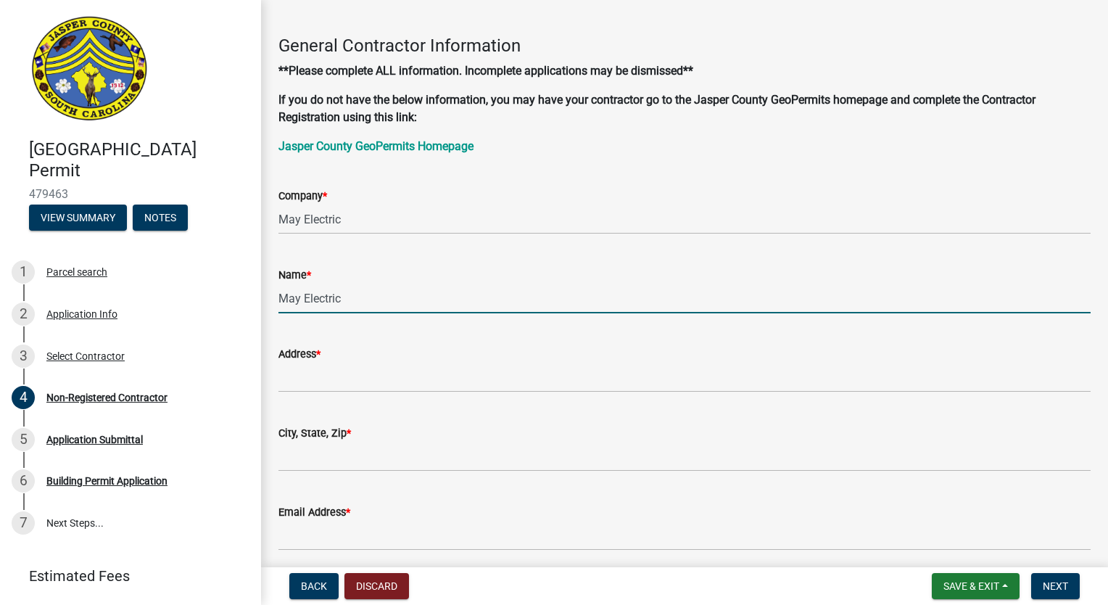
type input "May Electric"
click at [288, 388] on input "Address *" at bounding box center [684, 378] width 812 height 30
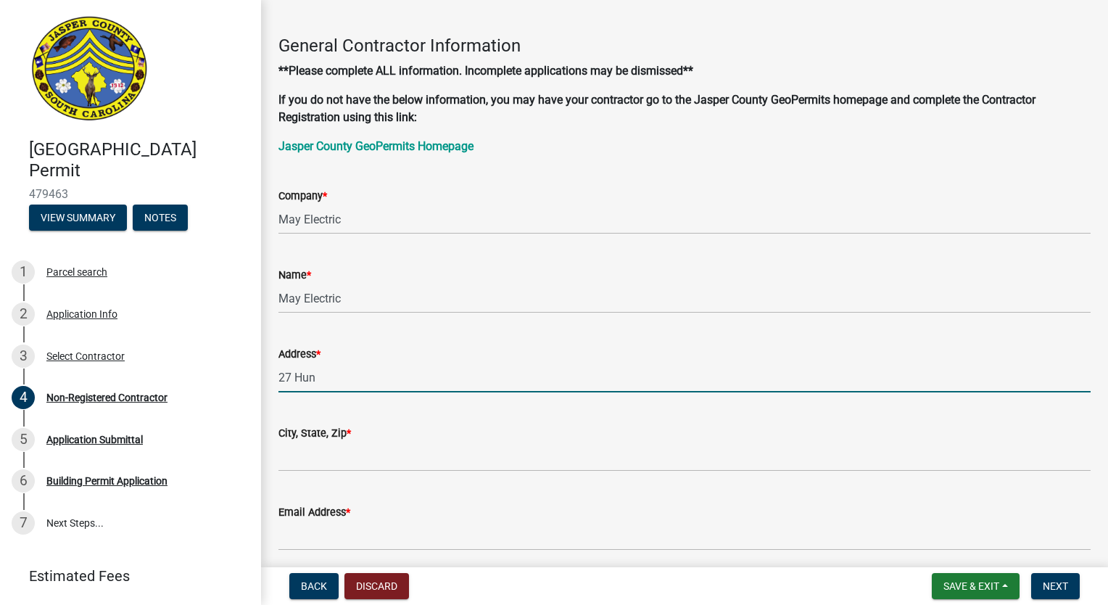
type input "27 [PERSON_NAME]"
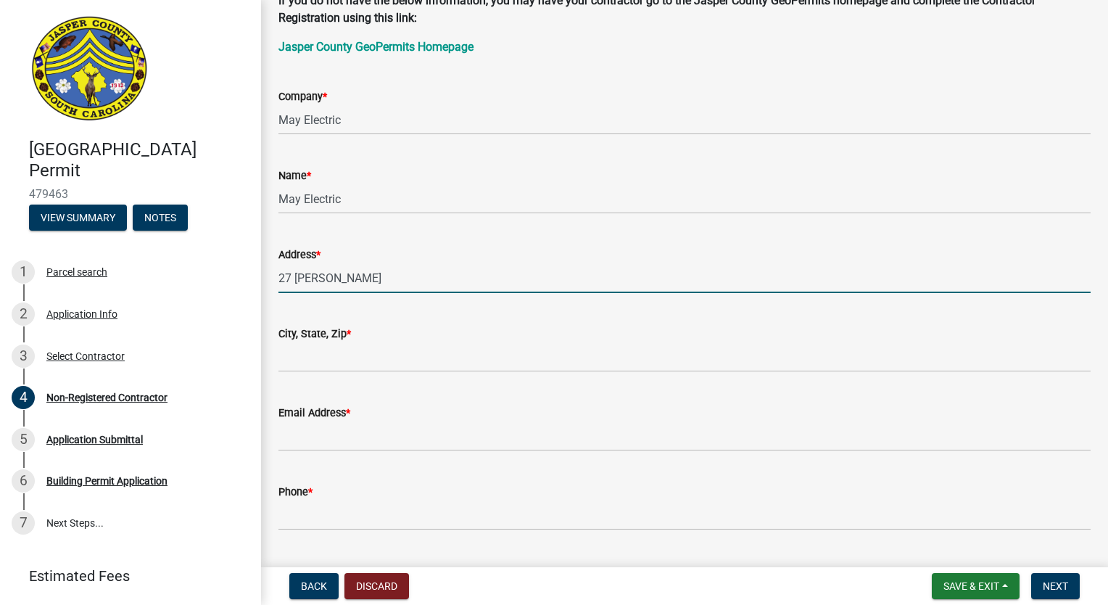
scroll to position [0, 0]
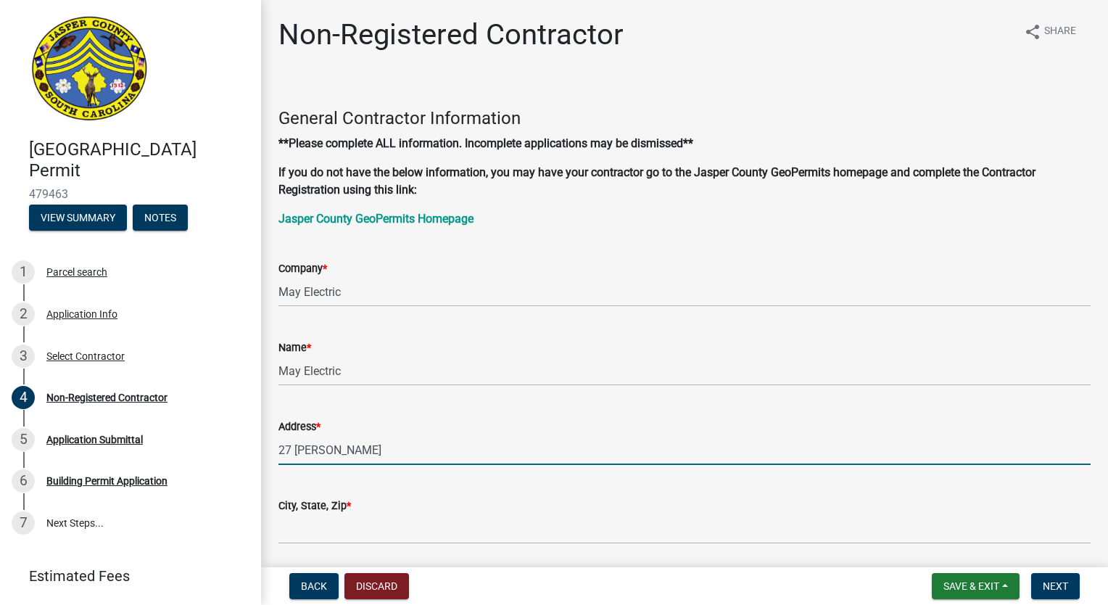
drag, startPoint x: 320, startPoint y: 445, endPoint x: 271, endPoint y: 444, distance: 48.6
click at [271, 444] on div "Address * 27 [PERSON_NAME]" at bounding box center [685, 430] width 834 height 67
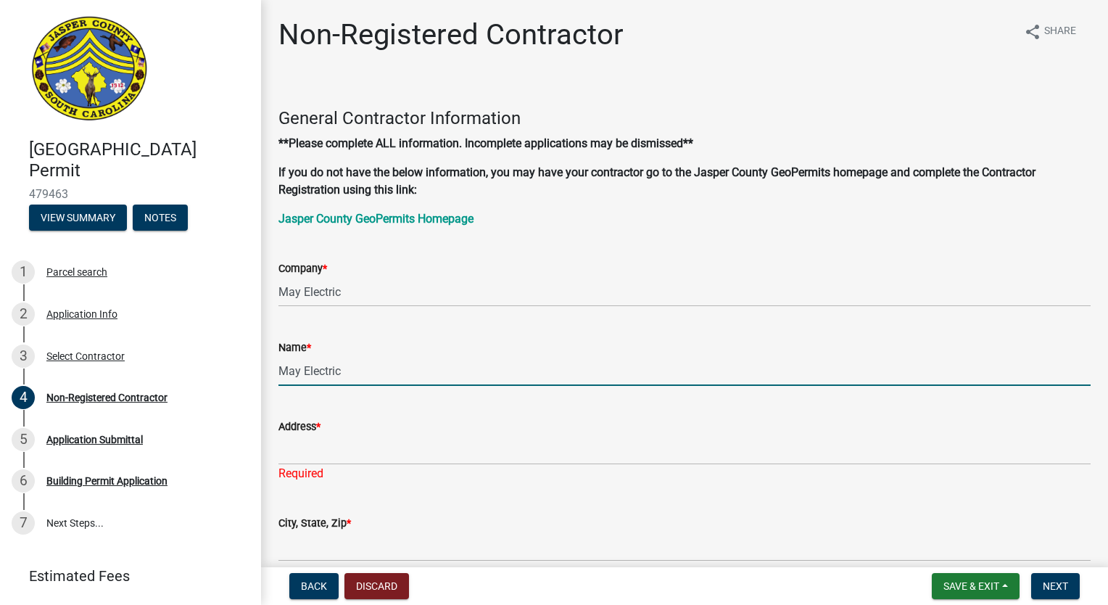
drag, startPoint x: 349, startPoint y: 376, endPoint x: 270, endPoint y: 373, distance: 79.1
click at [270, 373] on div "Name * May Electric" at bounding box center [685, 351] width 834 height 67
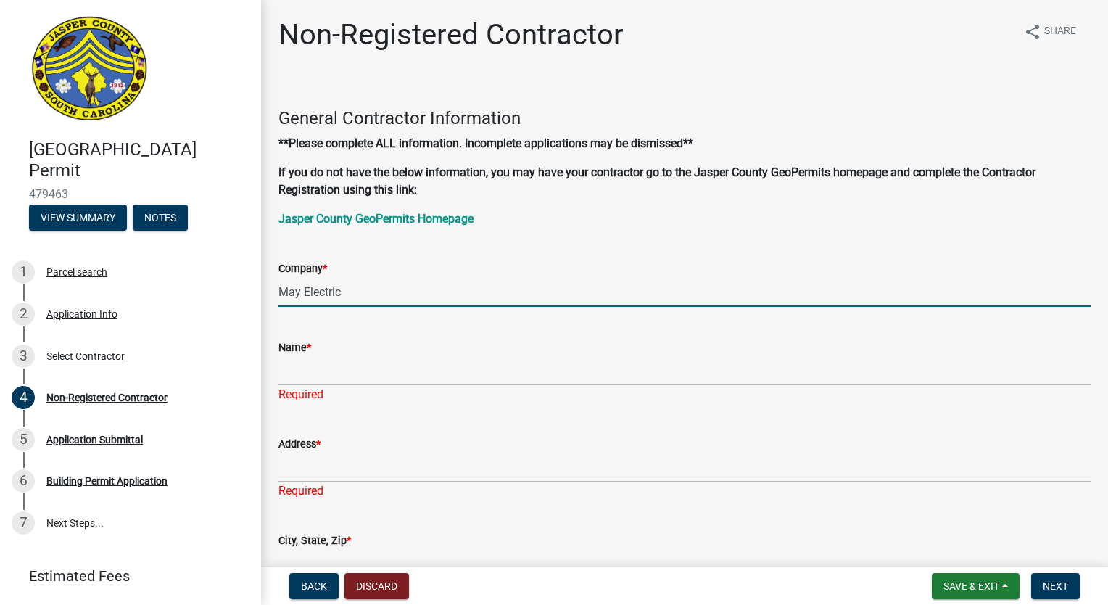
drag, startPoint x: 348, startPoint y: 287, endPoint x: 293, endPoint y: 286, distance: 55.1
click at [293, 286] on input "May Electric" at bounding box center [684, 292] width 812 height 30
type input "M"
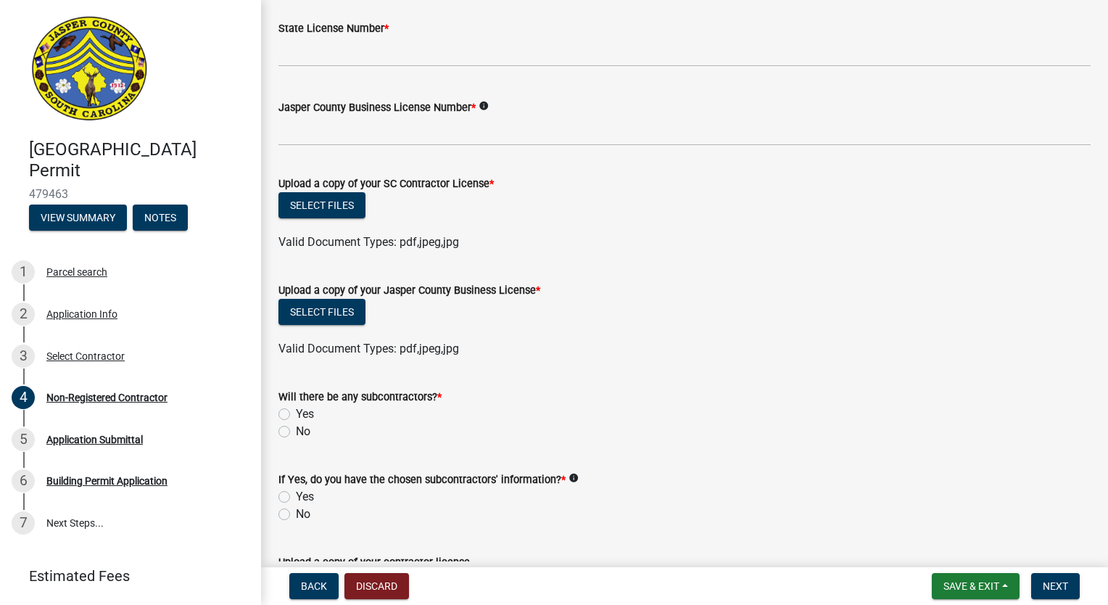
scroll to position [870, 0]
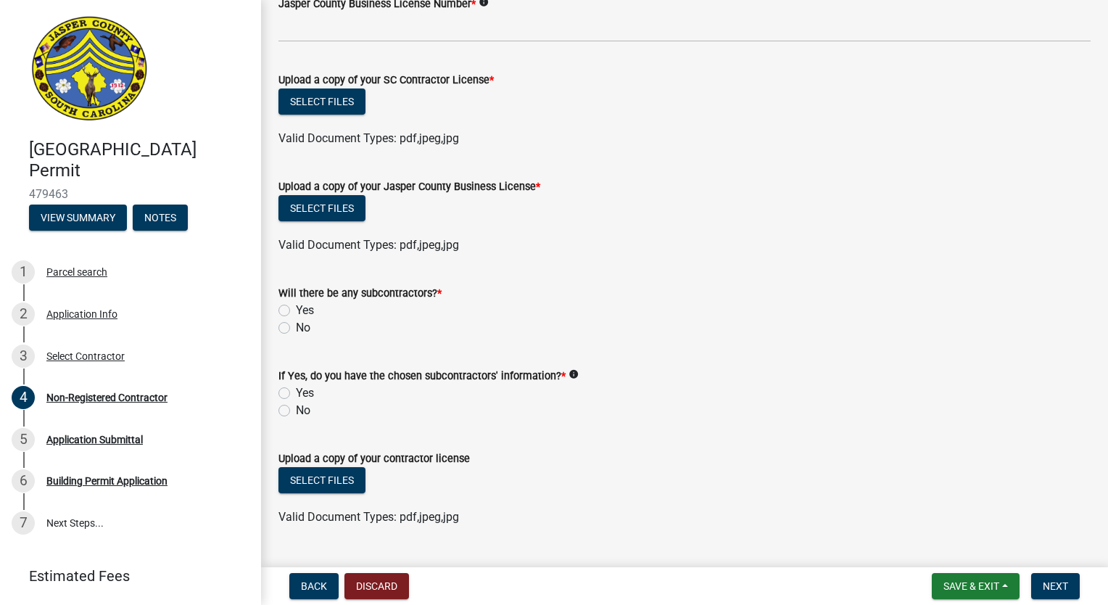
click at [296, 319] on label "No" at bounding box center [303, 327] width 15 height 17
click at [296, 319] on input "No" at bounding box center [300, 323] width 9 height 9
radio input "true"
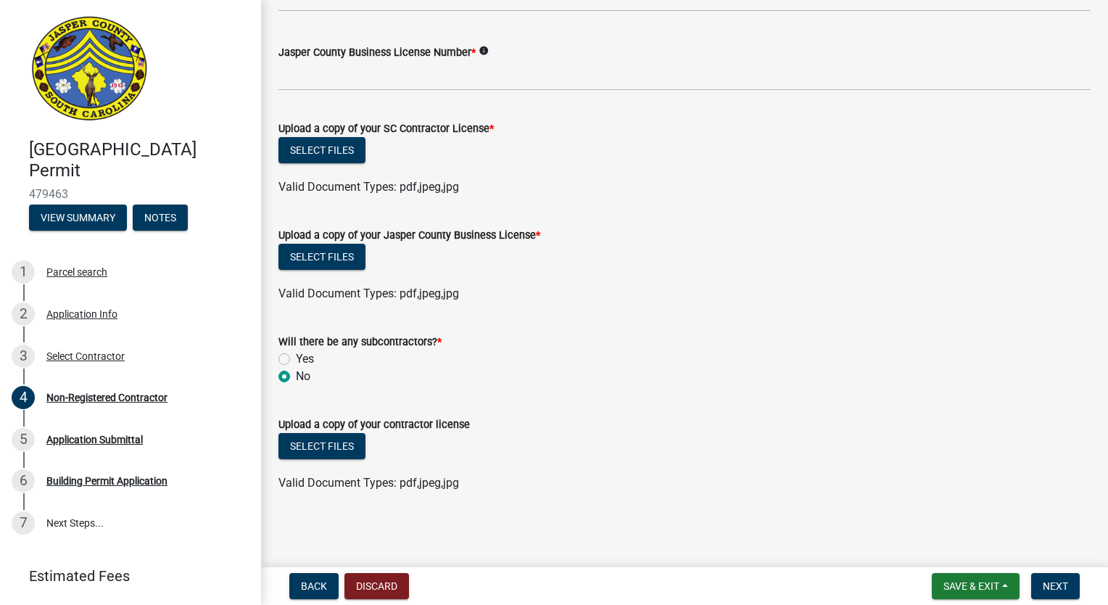
scroll to position [821, 0]
click at [1055, 584] on span "Next" at bounding box center [1055, 586] width 25 height 12
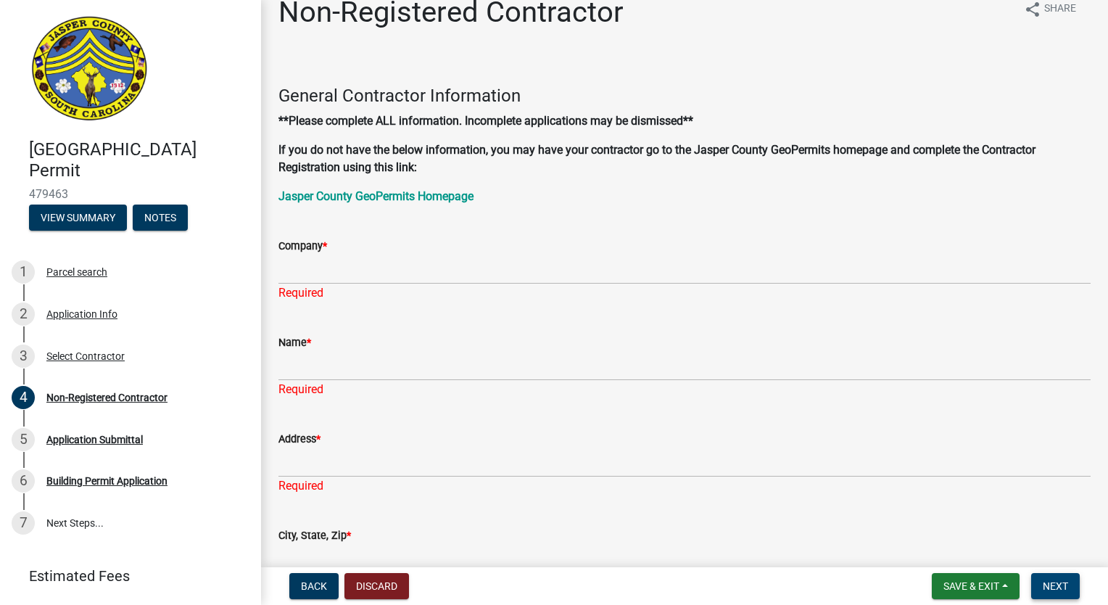
scroll to position [0, 0]
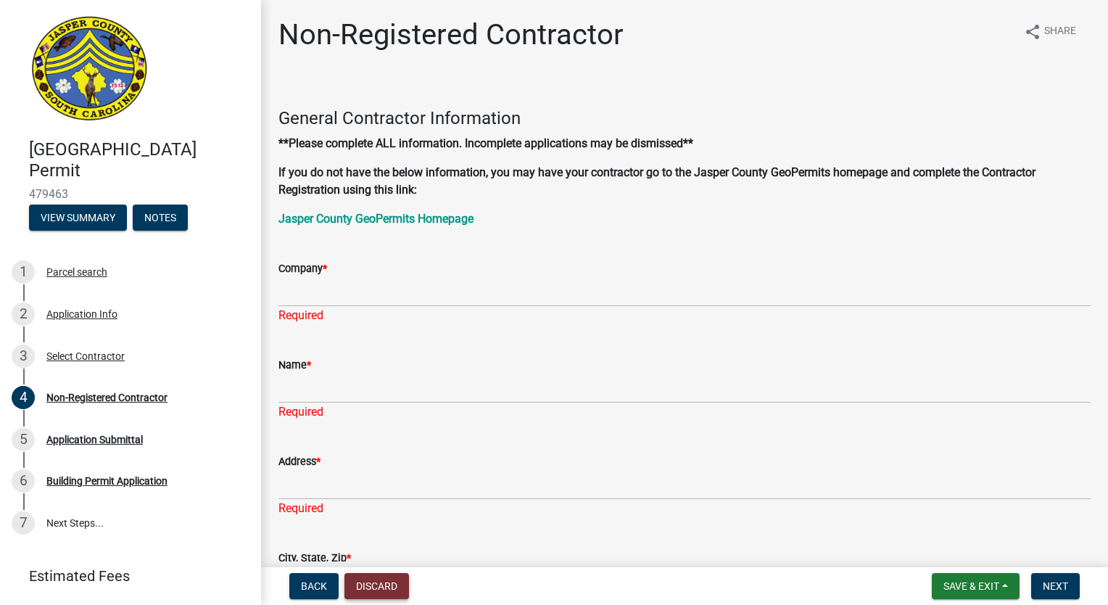
click at [389, 581] on button "Discard" at bounding box center [376, 586] width 65 height 26
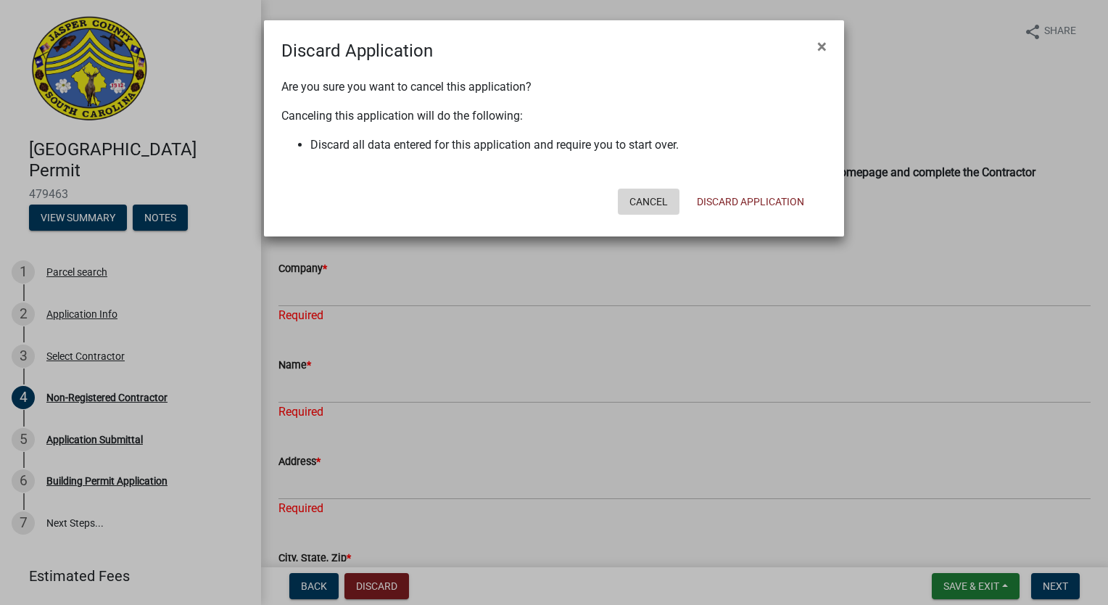
click at [626, 202] on button "Cancel" at bounding box center [649, 202] width 62 height 26
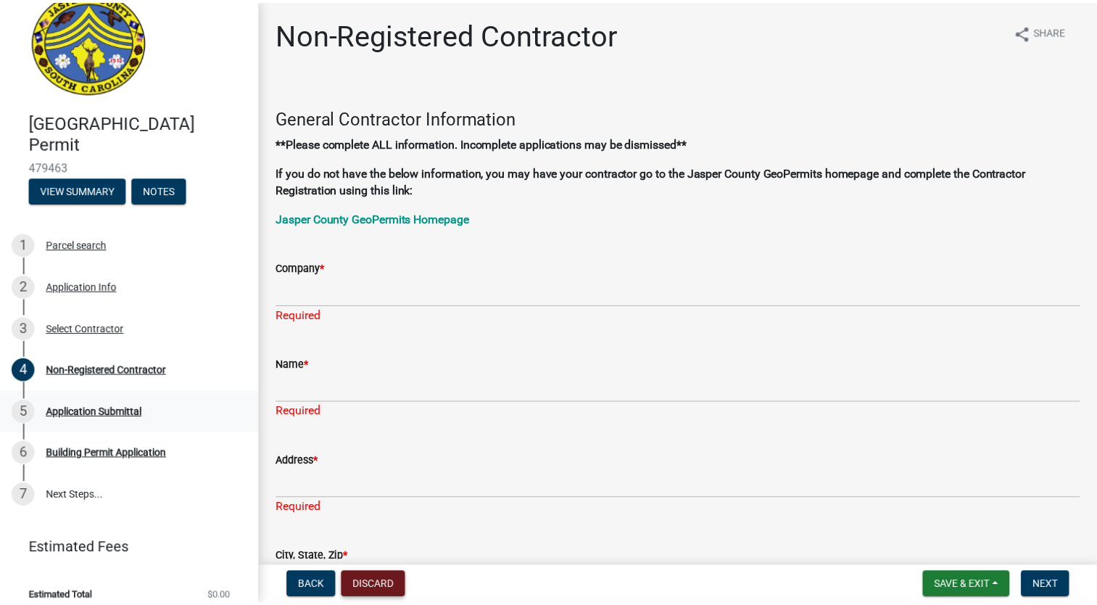
scroll to position [41, 0]
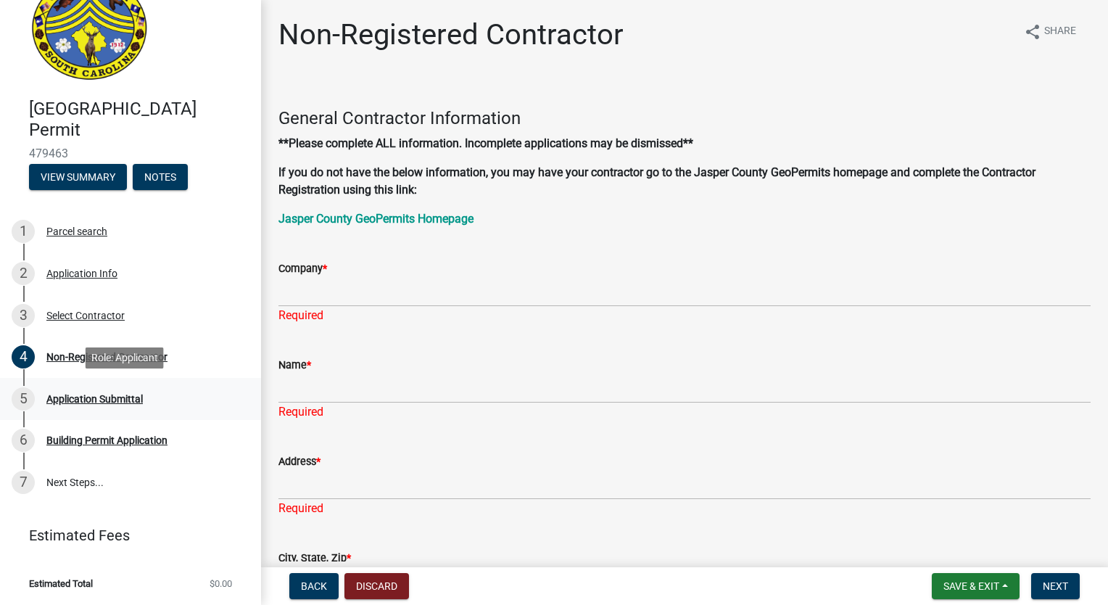
click at [52, 399] on div "Application Submittal" at bounding box center [94, 399] width 96 height 10
click at [67, 435] on div "Building Permit Application" at bounding box center [106, 440] width 121 height 10
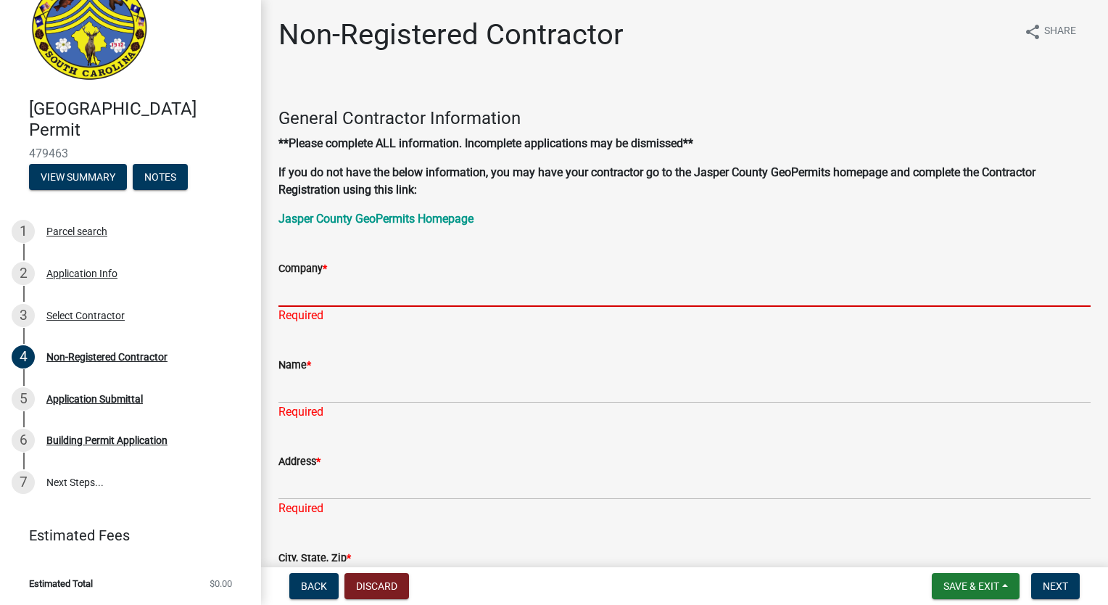
click at [299, 296] on input "Company *" at bounding box center [684, 292] width 812 height 30
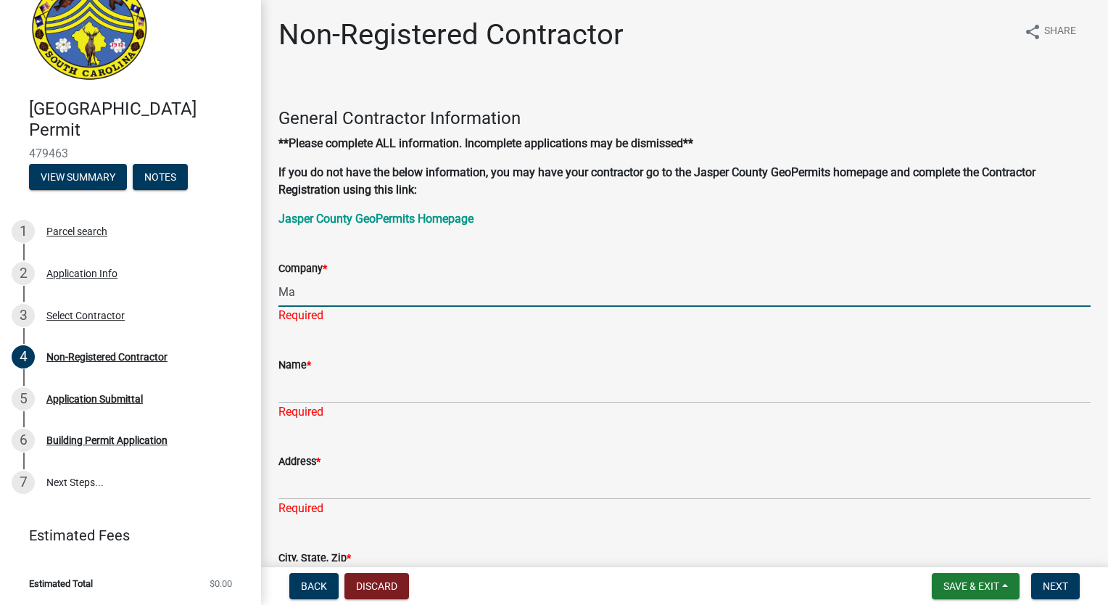
type input "M"
type input "A"
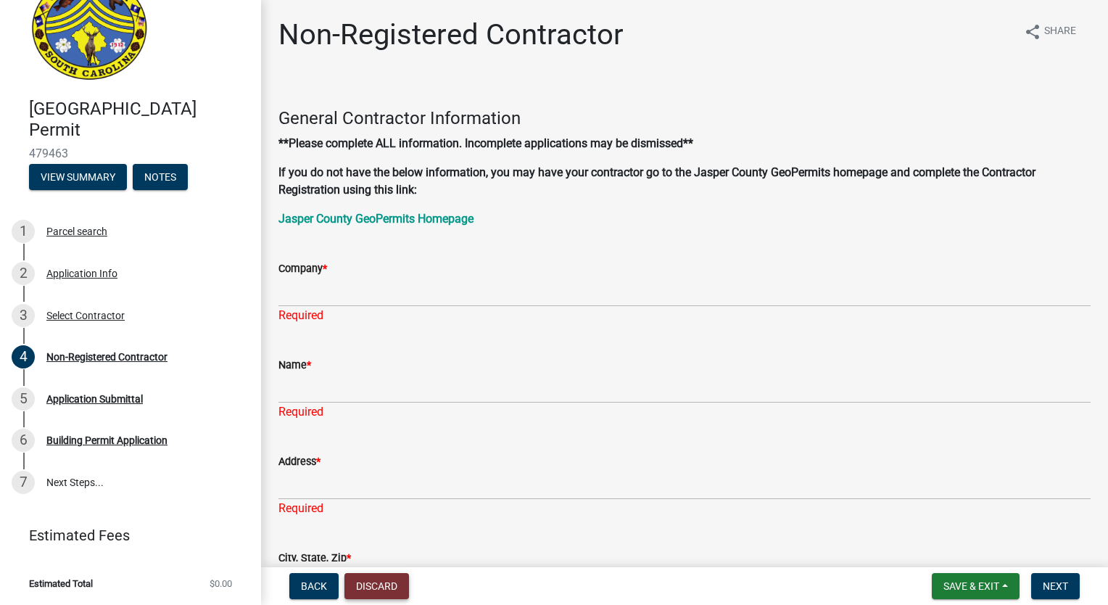
click at [386, 583] on button "Discard" at bounding box center [376, 586] width 65 height 26
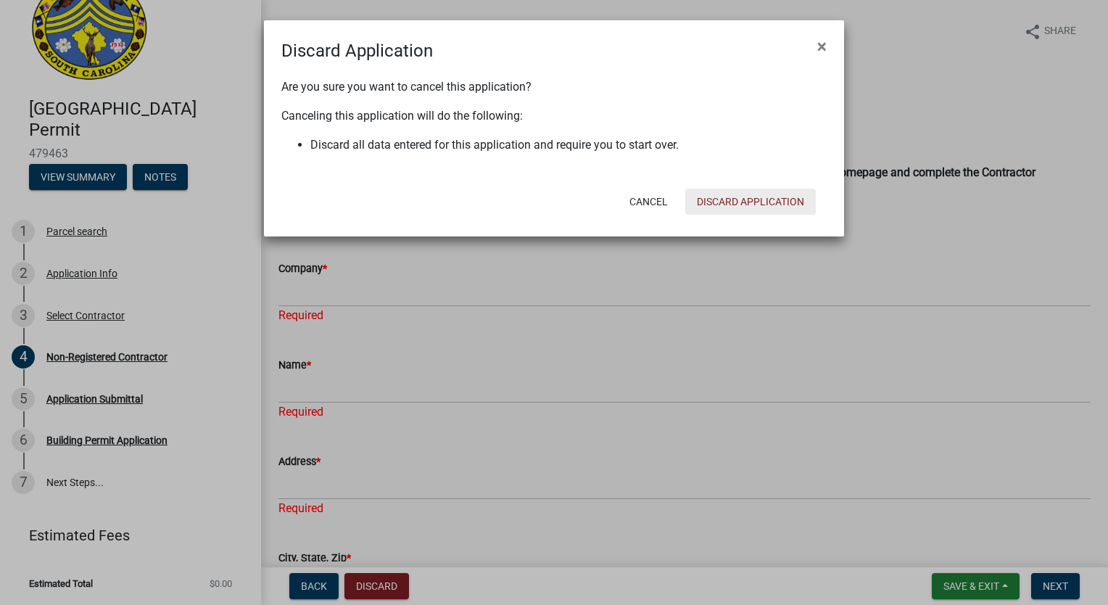
click at [740, 200] on button "Discard Application" at bounding box center [750, 202] width 131 height 26
